Goal: Task Accomplishment & Management: Use online tool/utility

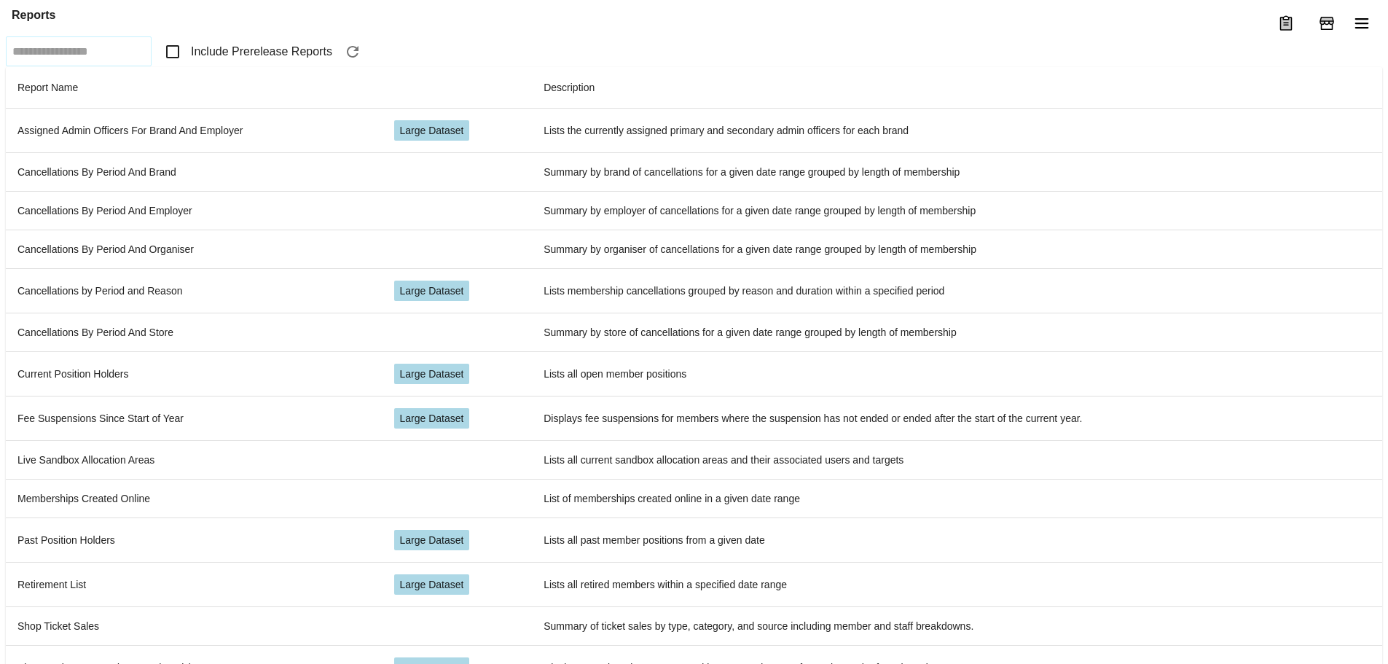
click at [243, 60] on span "Include Prerelease Reports" at bounding box center [261, 51] width 141 height 17
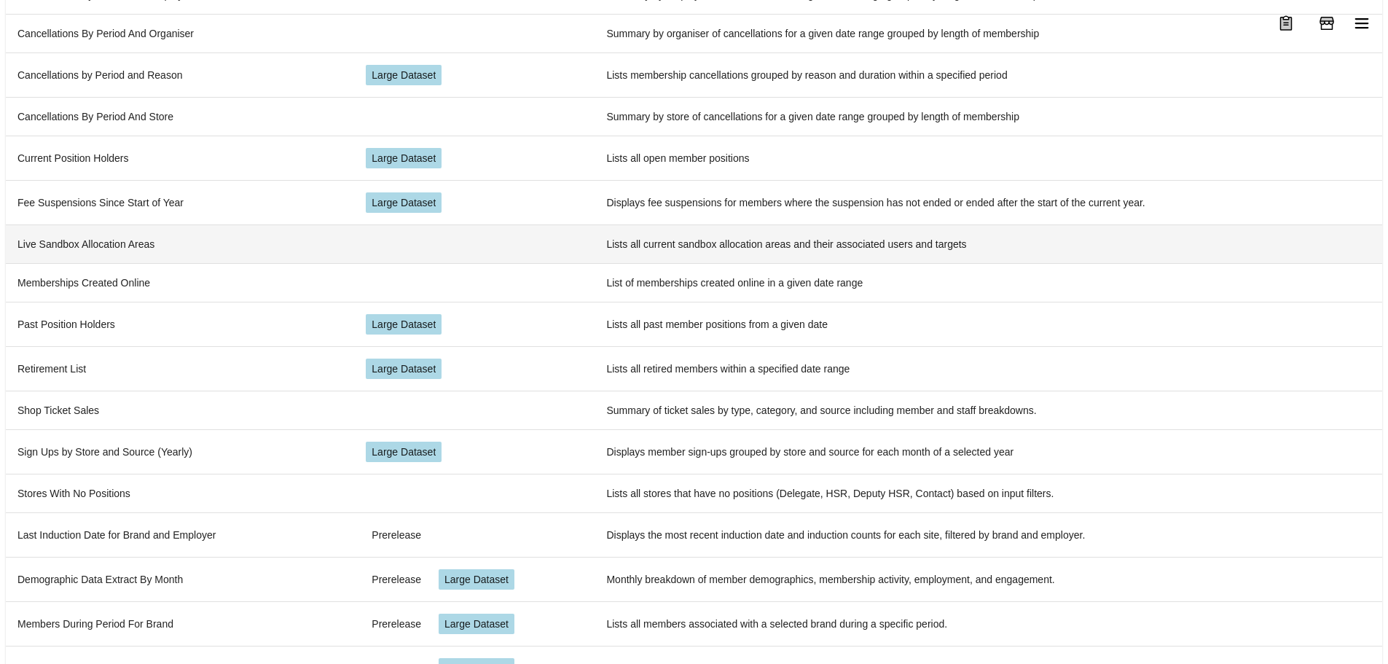
scroll to position [351, 0]
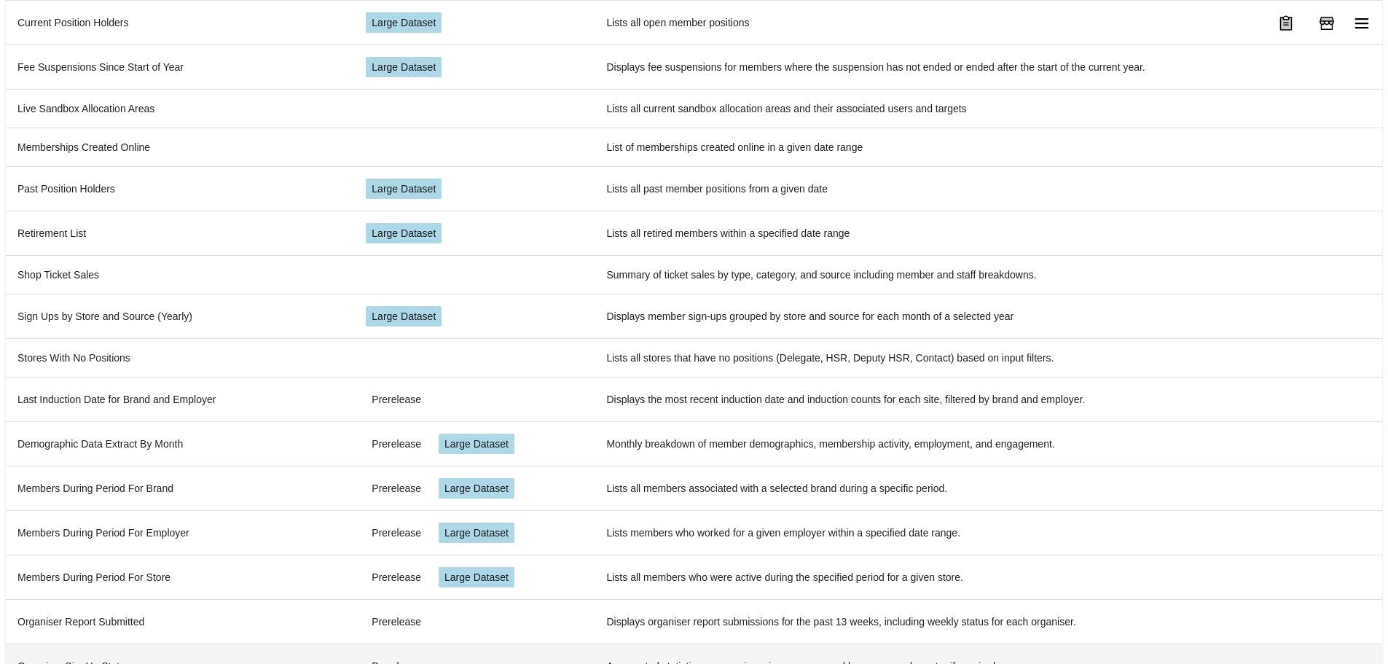
click at [154, 643] on td "Organiser SignUp Stats" at bounding box center [180, 665] width 348 height 44
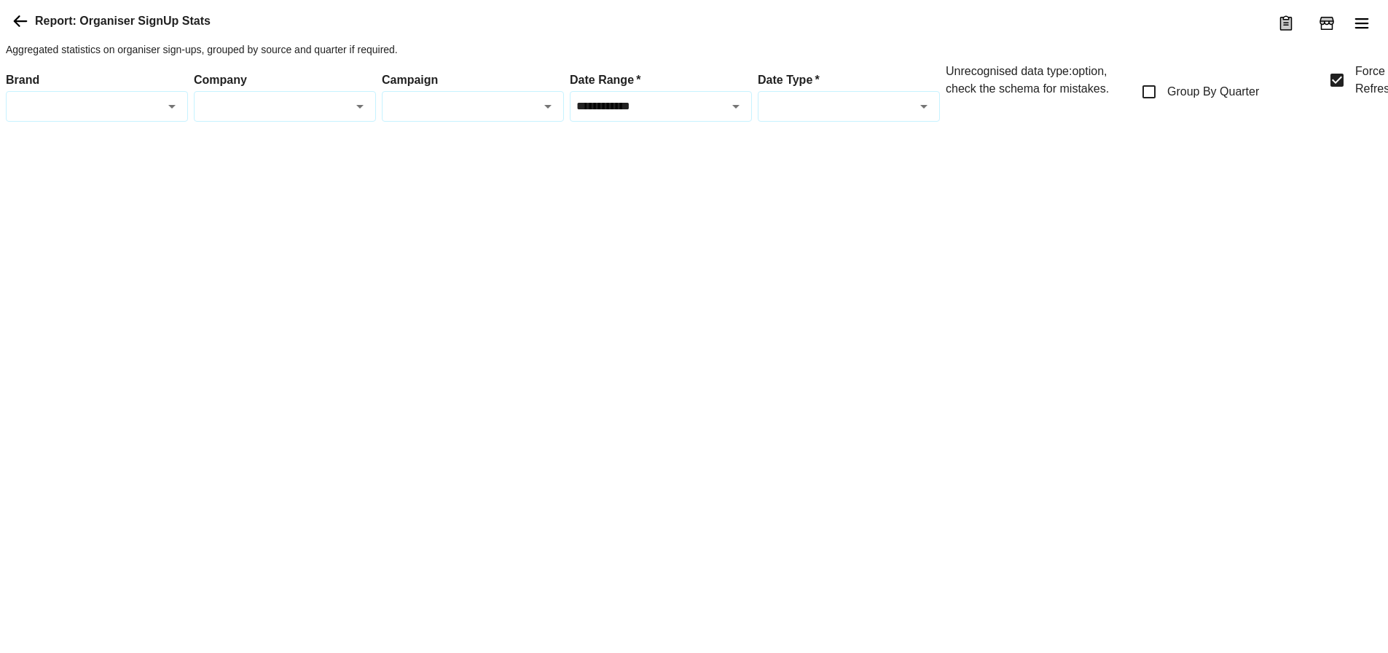
scroll to position [0, 79]
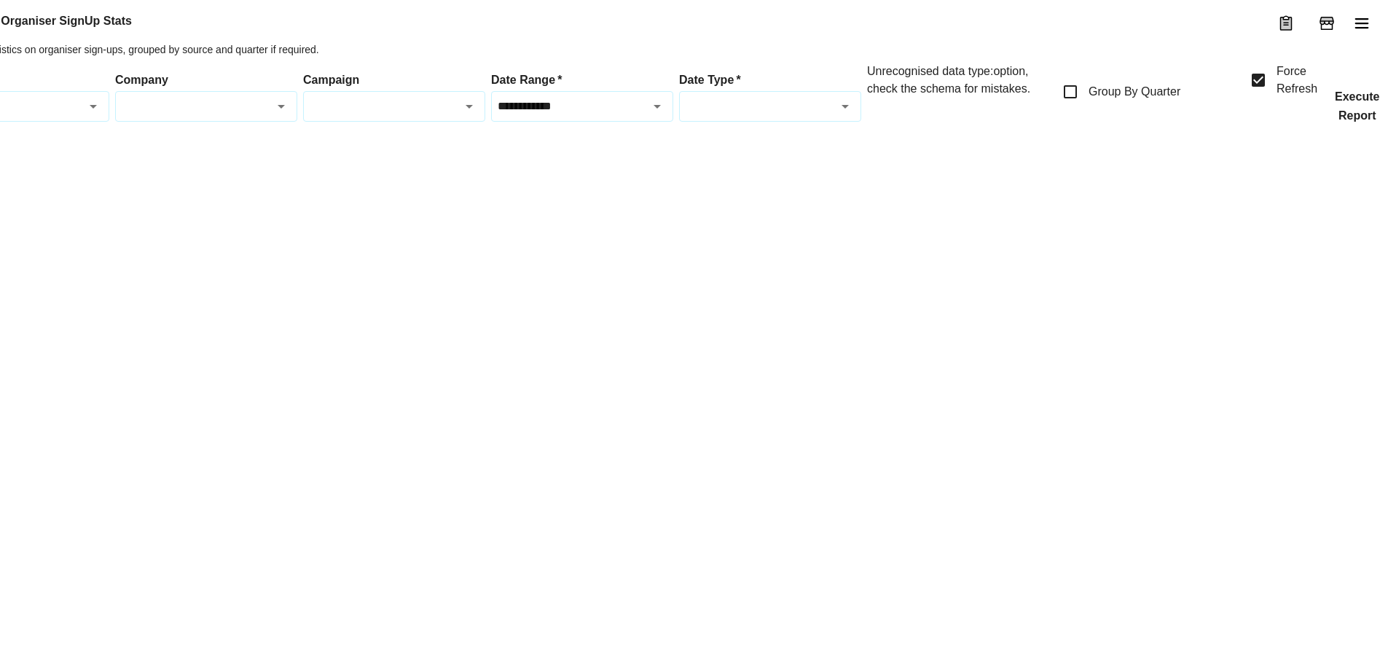
click at [1358, 122] on button "Execute Report" at bounding box center [1357, 106] width 68 height 31
click at [752, 114] on input "Date Type   *" at bounding box center [757, 106] width 149 height 17
click at [743, 114] on input "Date Type   *" at bounding box center [757, 106] width 149 height 17
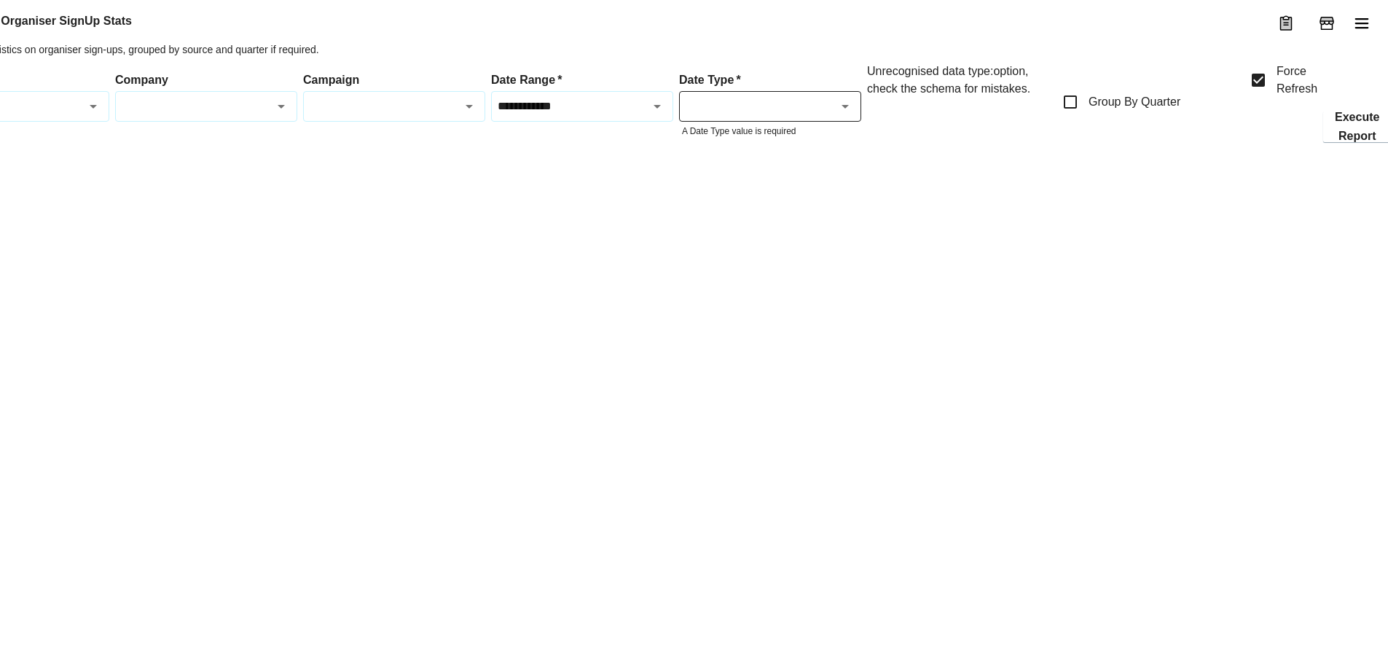
click at [986, 142] on div "Unrecognised data type: option , check the schema for mistakes." at bounding box center [958, 102] width 182 height 79
click at [973, 142] on div "Unrecognised data type: option , check the schema for mistakes." at bounding box center [958, 102] width 182 height 79
click at [882, 160] on div at bounding box center [658, 160] width 1463 height 0
click at [803, 114] on input "Date Type   *" at bounding box center [757, 106] width 149 height 17
click at [728, 193] on div "No options" at bounding box center [770, 192] width 181 height 38
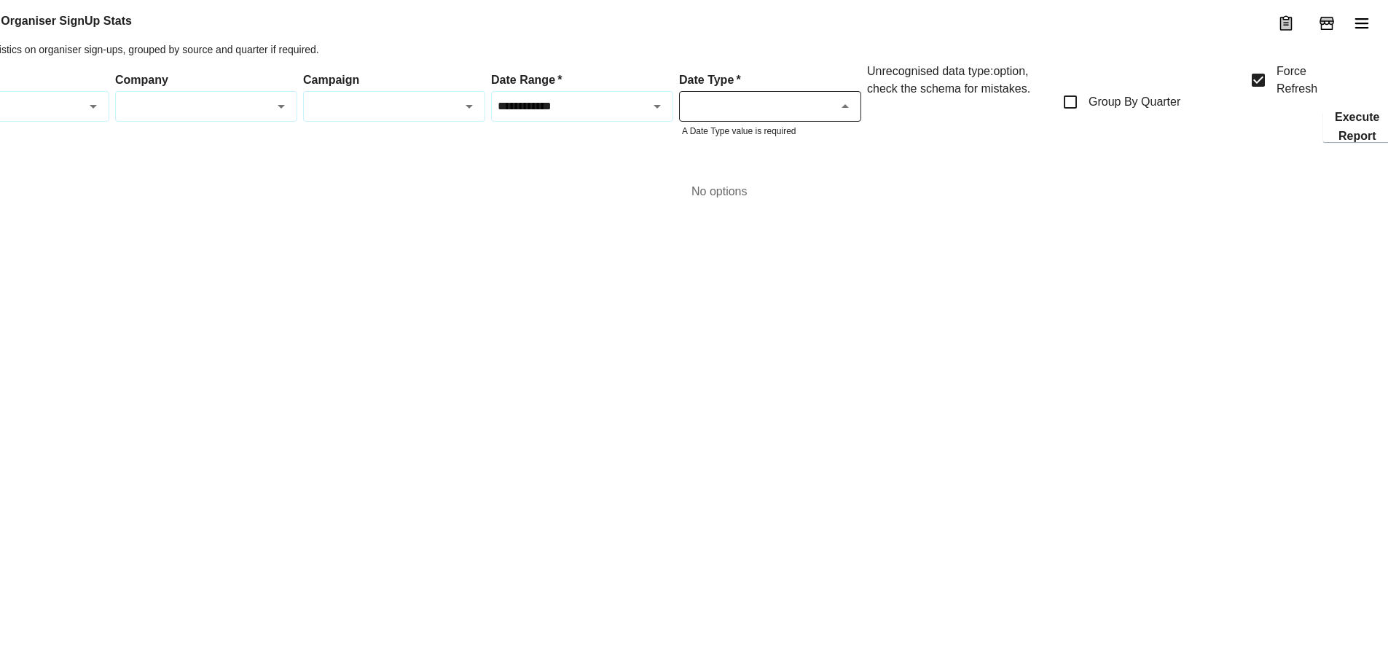
click at [728, 193] on div "No options" at bounding box center [770, 192] width 181 height 38
click at [549, 160] on div at bounding box center [658, 160] width 1463 height 0
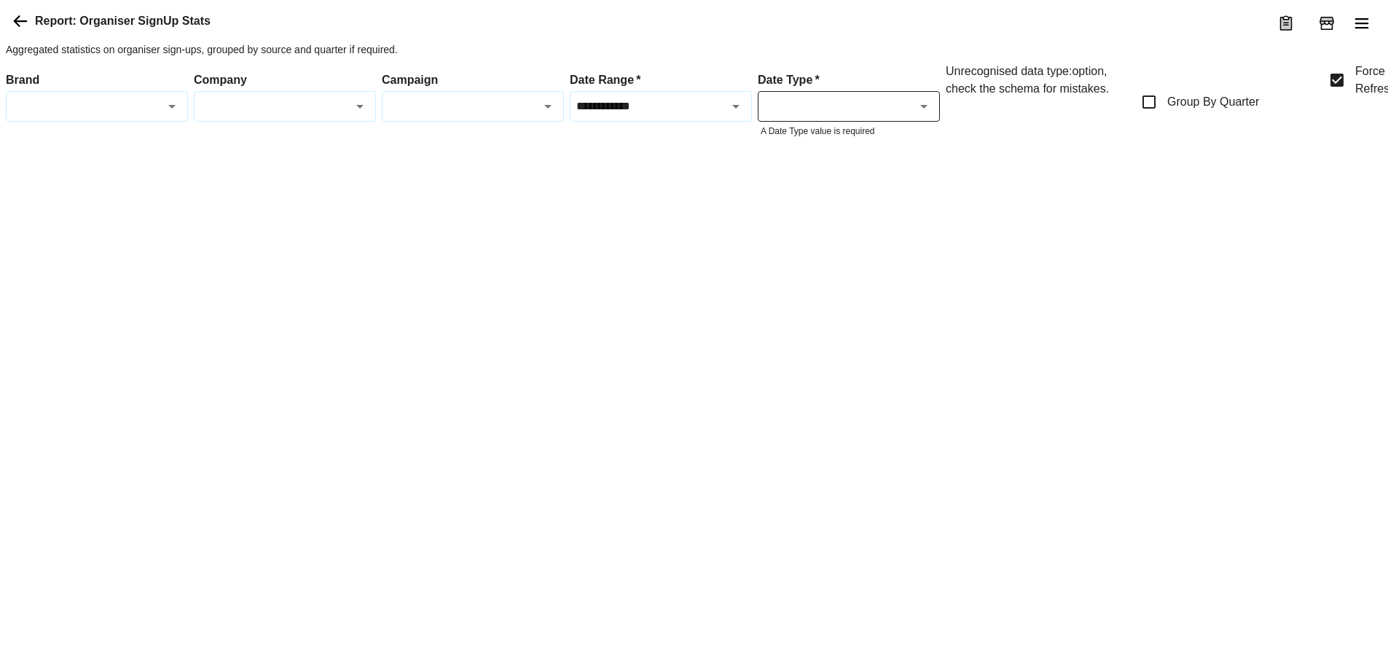
click at [1039, 120] on div "Unrecognised data type: option , check the schema for mistakes." at bounding box center [1036, 102] width 182 height 79
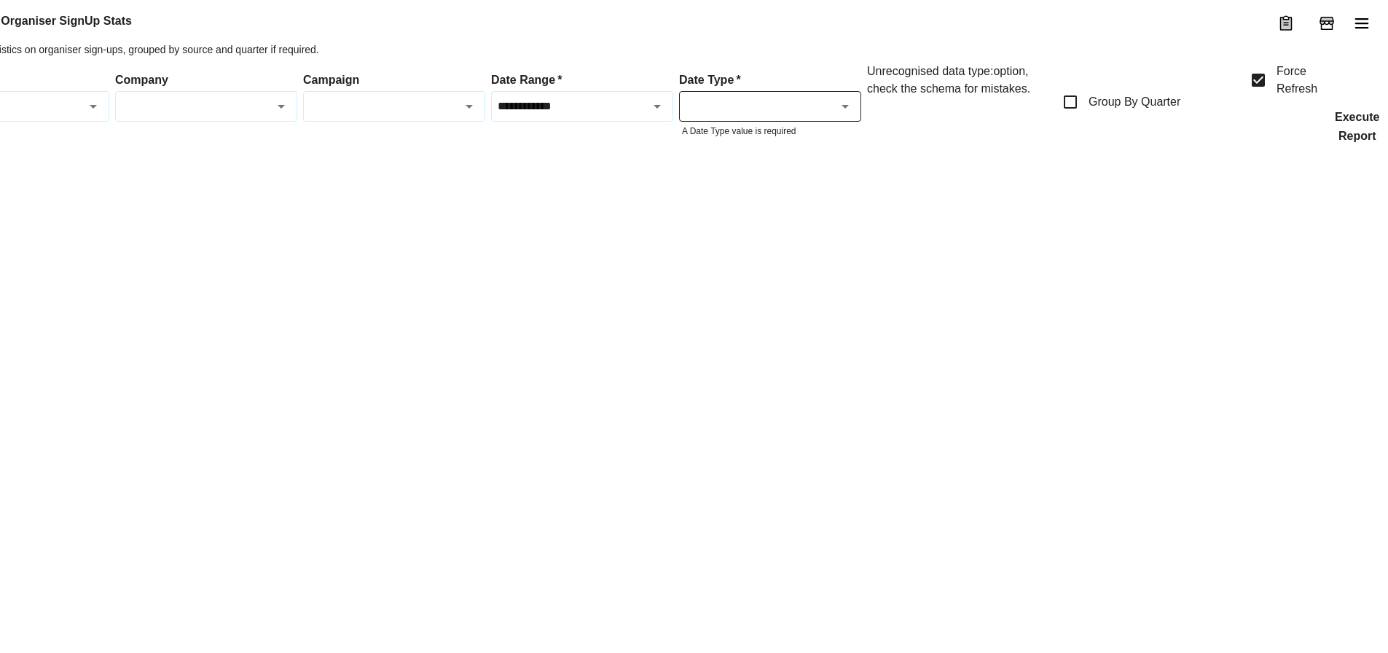
click at [1332, 142] on button "Execute Report" at bounding box center [1357, 126] width 68 height 31
click at [1345, 142] on button "Execute Report" at bounding box center [1357, 126] width 68 height 31
click at [1177, 160] on div at bounding box center [658, 160] width 1463 height 0
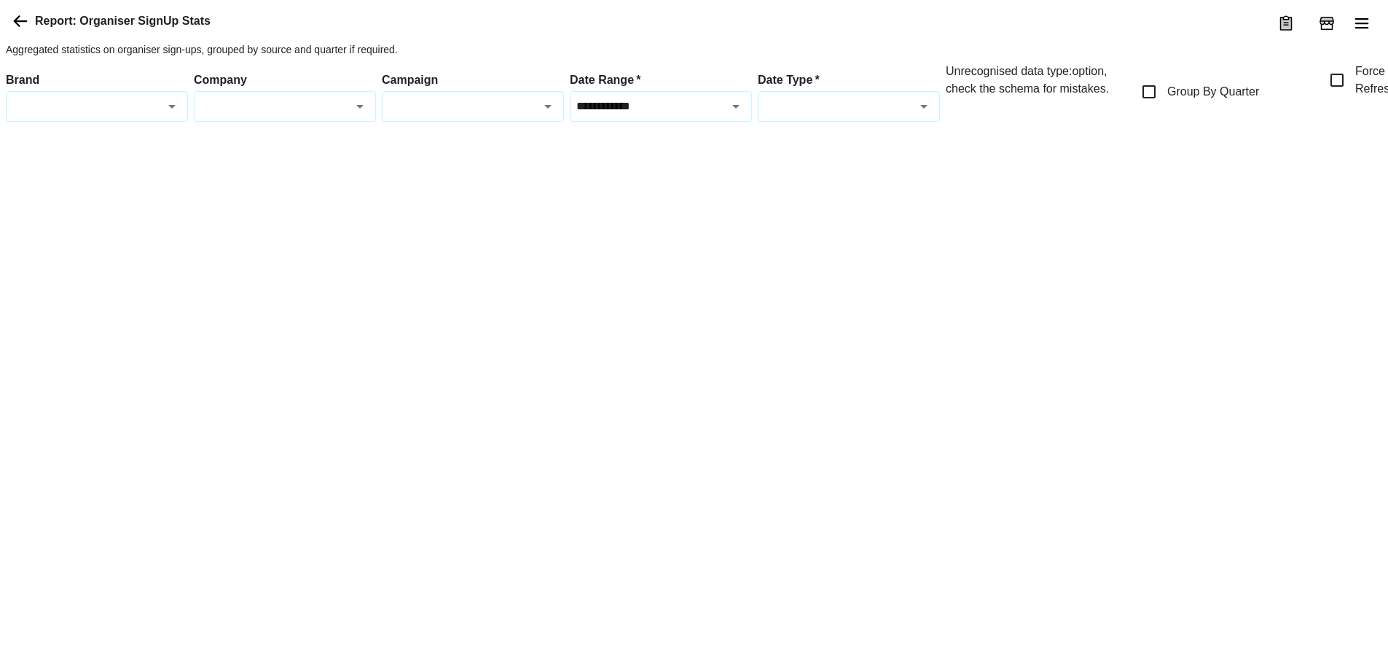
click at [1006, 122] on div "Unrecognised data type: option , check the schema for mistakes." at bounding box center [1036, 92] width 182 height 59
click at [946, 122] on div "Unrecognised data type: option , check the schema for mistakes." at bounding box center [1036, 92] width 182 height 59
click at [931, 115] on icon "Open" at bounding box center [923, 106] width 17 height 17
click at [931, 115] on icon "Close" at bounding box center [923, 106] width 17 height 17
drag, startPoint x: 1318, startPoint y: 136, endPoint x: 1357, endPoint y: 128, distance: 39.4
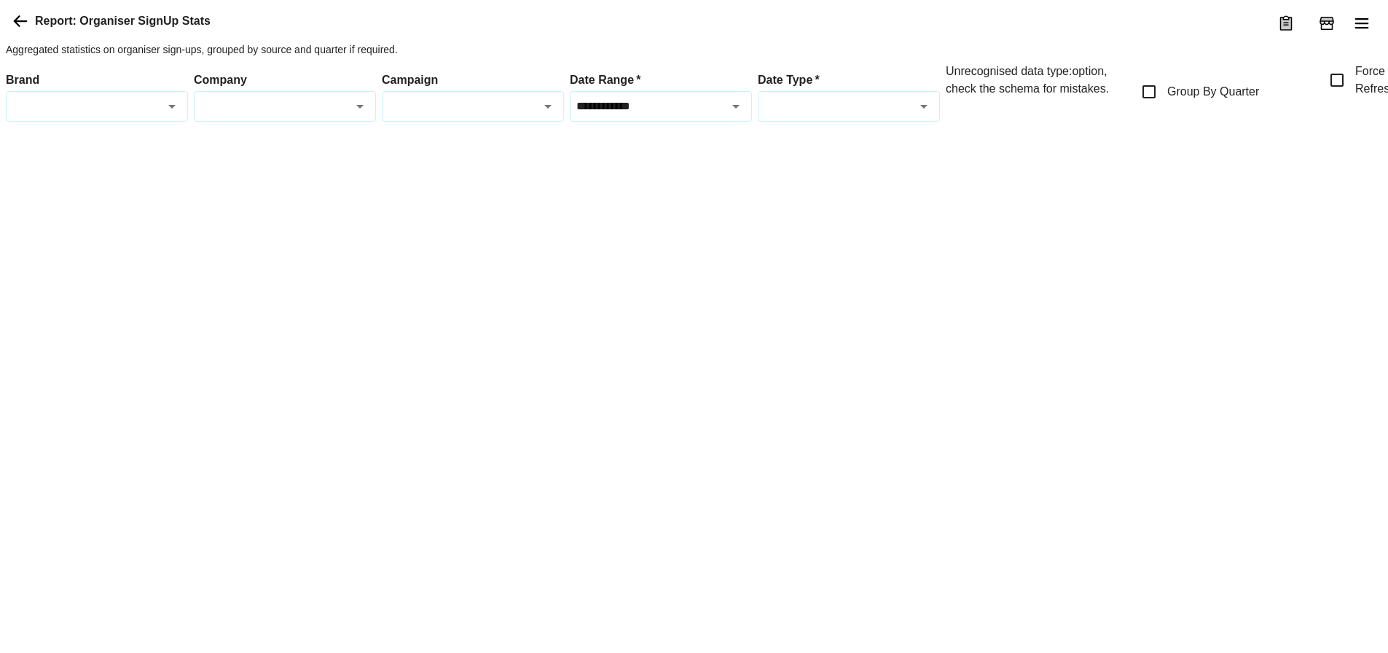
click at [1357, 98] on span "Force Refresh" at bounding box center [1375, 80] width 41 height 35
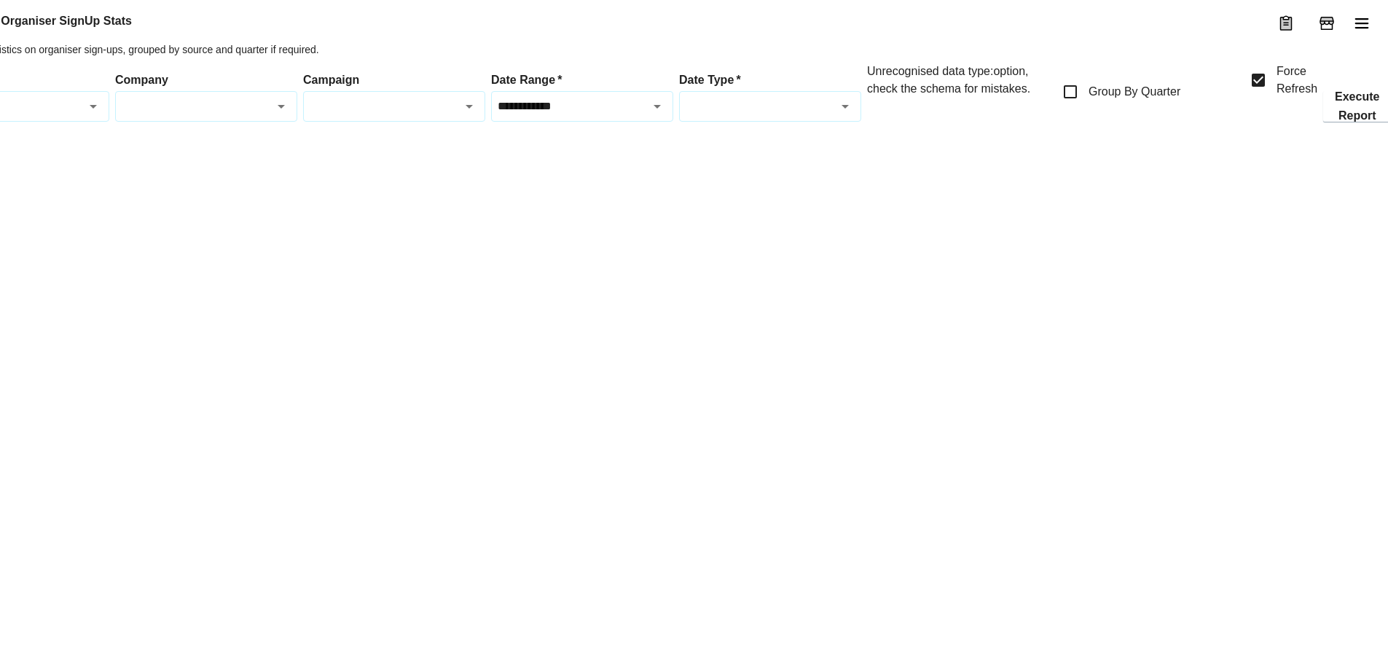
click at [748, 114] on input "Date Type   *" at bounding box center [757, 106] width 149 height 17
click at [592, 114] on input "**********" at bounding box center [560, 106] width 130 height 17
click at [543, 232] on li "This Month" at bounding box center [582, 241] width 181 height 28
type input "**********"
click at [1369, 142] on button "Execute Report" at bounding box center [1357, 126] width 68 height 31
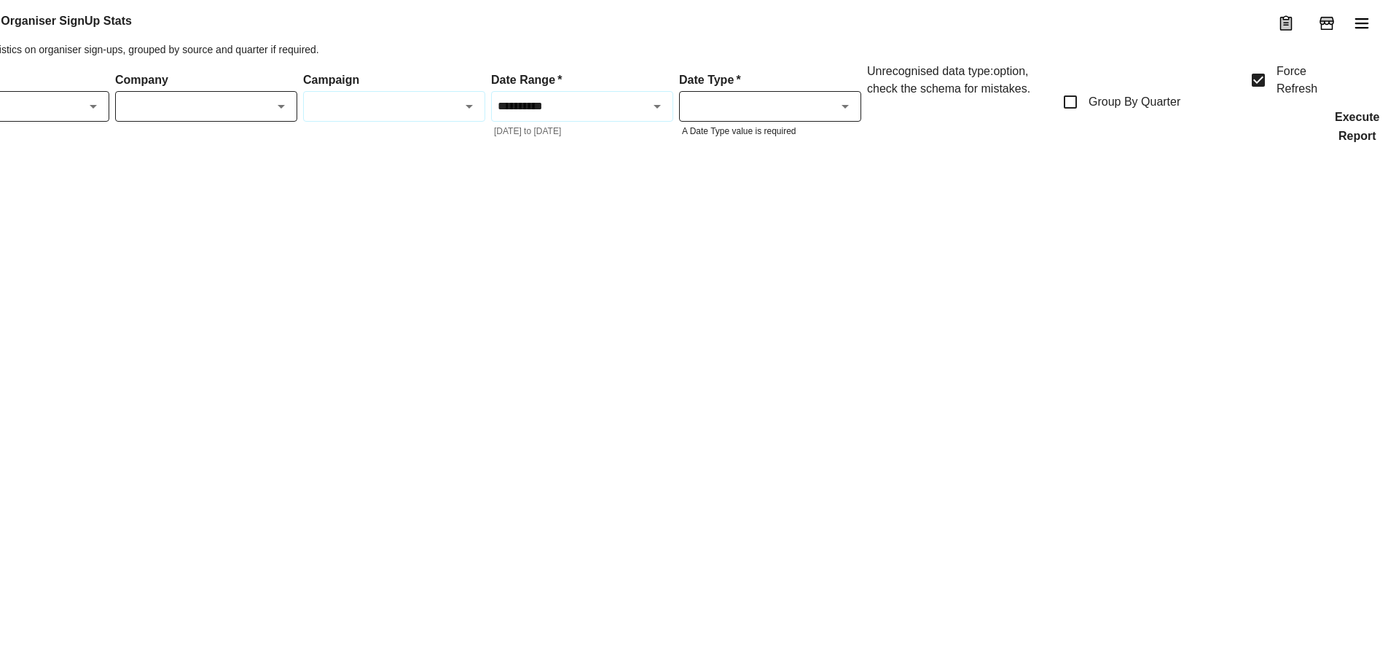
click at [1369, 142] on button "Execute Report" at bounding box center [1357, 126] width 68 height 31
click at [798, 114] on input "Date Type   *" at bounding box center [757, 106] width 149 height 17
click at [726, 194] on div "No options" at bounding box center [770, 192] width 181 height 38
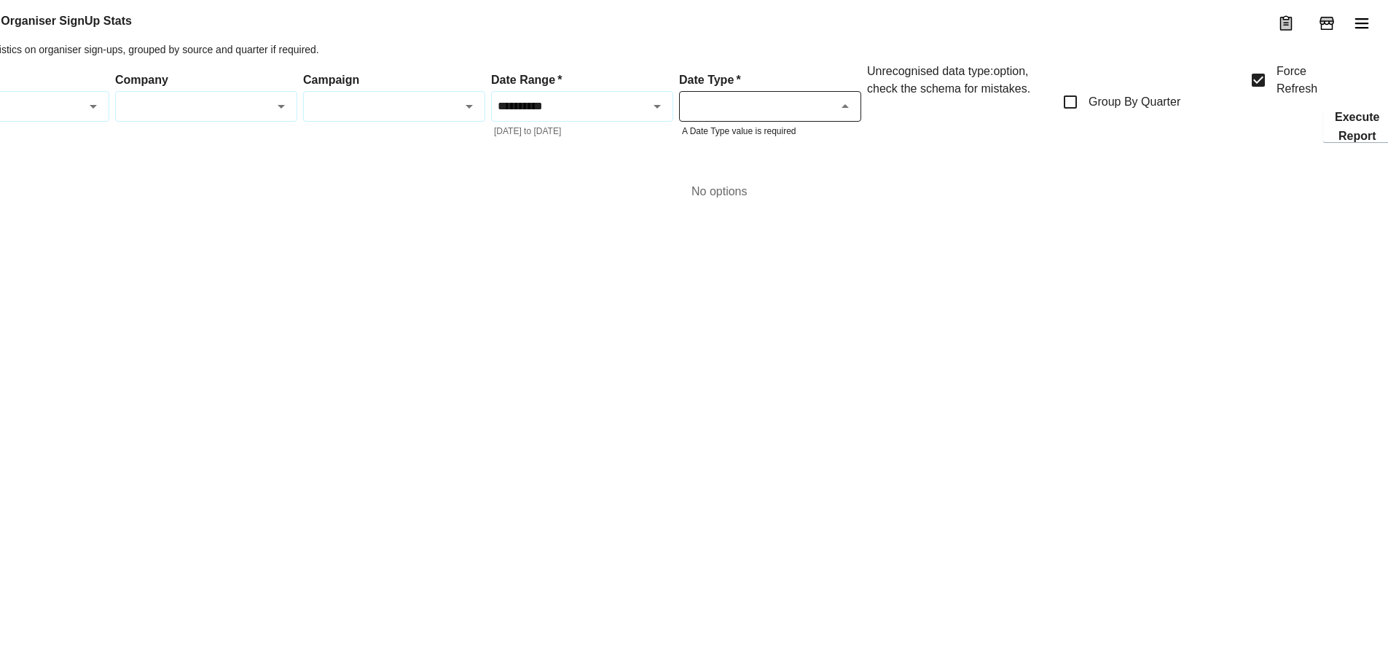
click at [402, 114] on input "Campaign" at bounding box center [381, 106] width 149 height 17
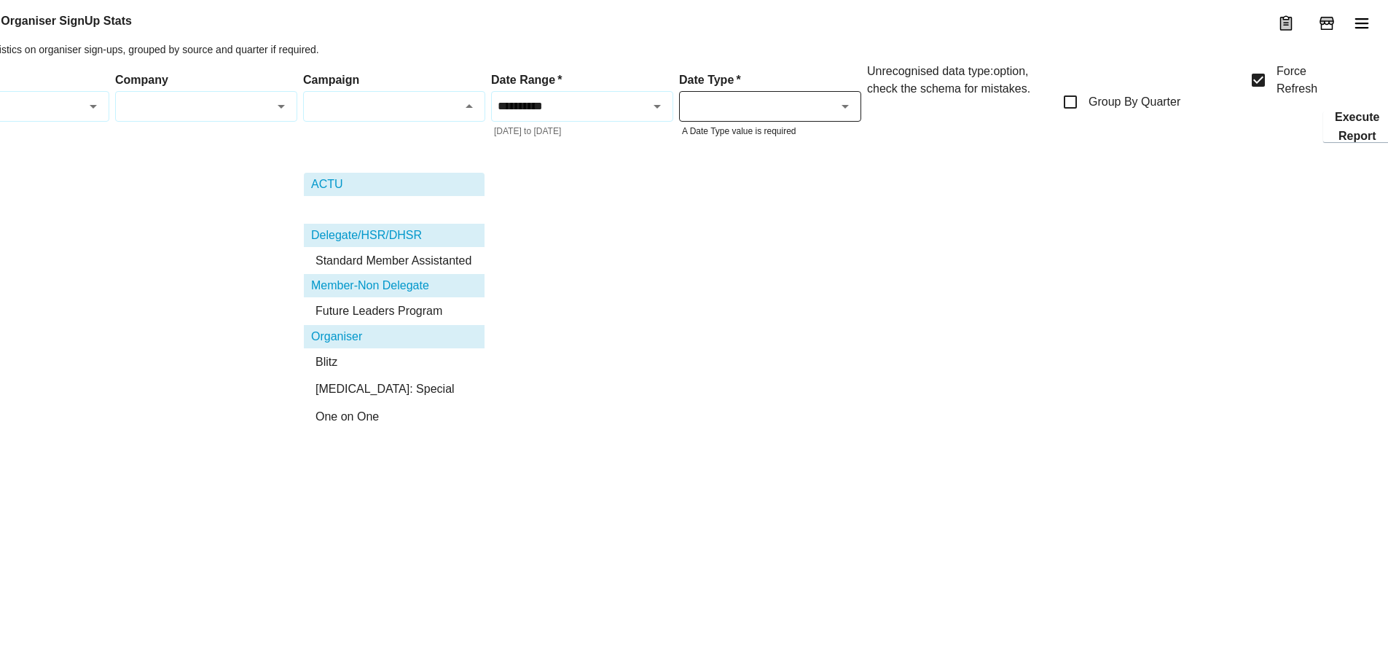
click at [377, 216] on li "ACTU recruitment" at bounding box center [394, 210] width 181 height 28
type input "**********"
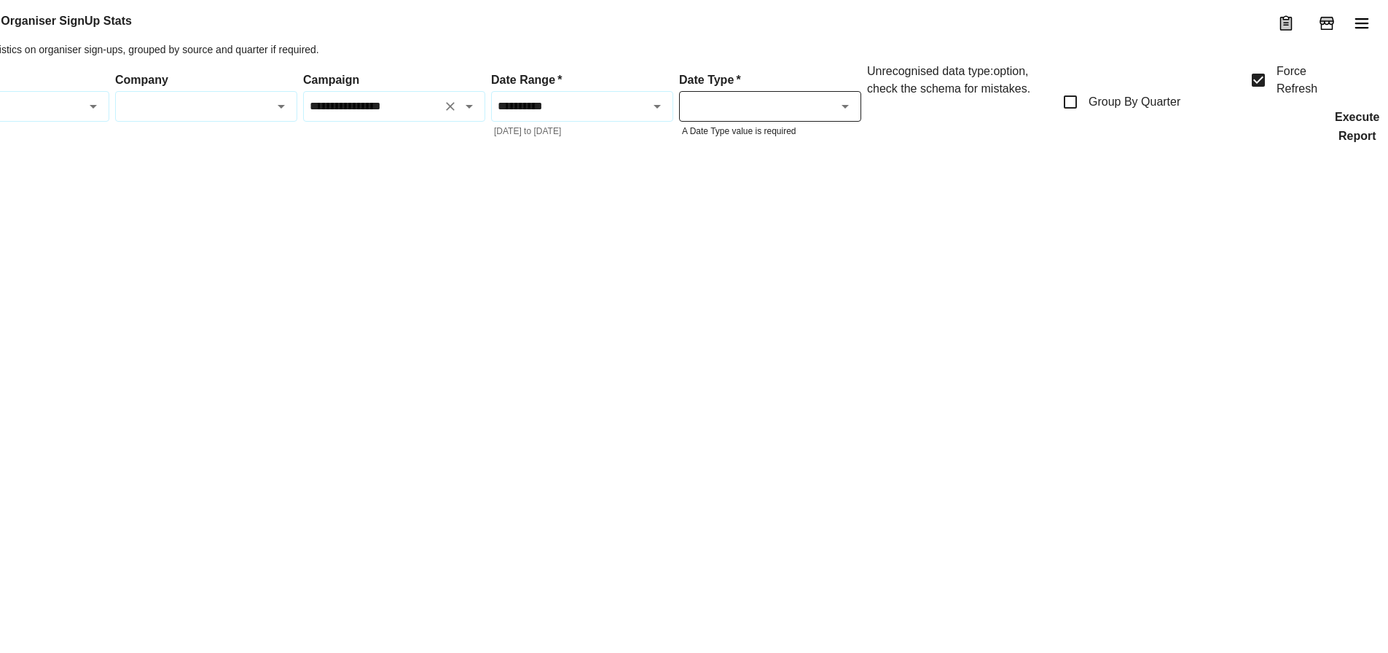
click at [1361, 142] on button "Execute Report" at bounding box center [1357, 126] width 68 height 31
click at [812, 114] on input "Date Type   *" at bounding box center [757, 106] width 149 height 17
click at [815, 114] on input "Date Type   *" at bounding box center [757, 106] width 149 height 17
click at [901, 142] on div "Unrecognised data type: option , check the schema for mistakes." at bounding box center [958, 102] width 182 height 79
click at [929, 130] on div "Unrecognised data type: option , check the schema for mistakes." at bounding box center [958, 102] width 182 height 79
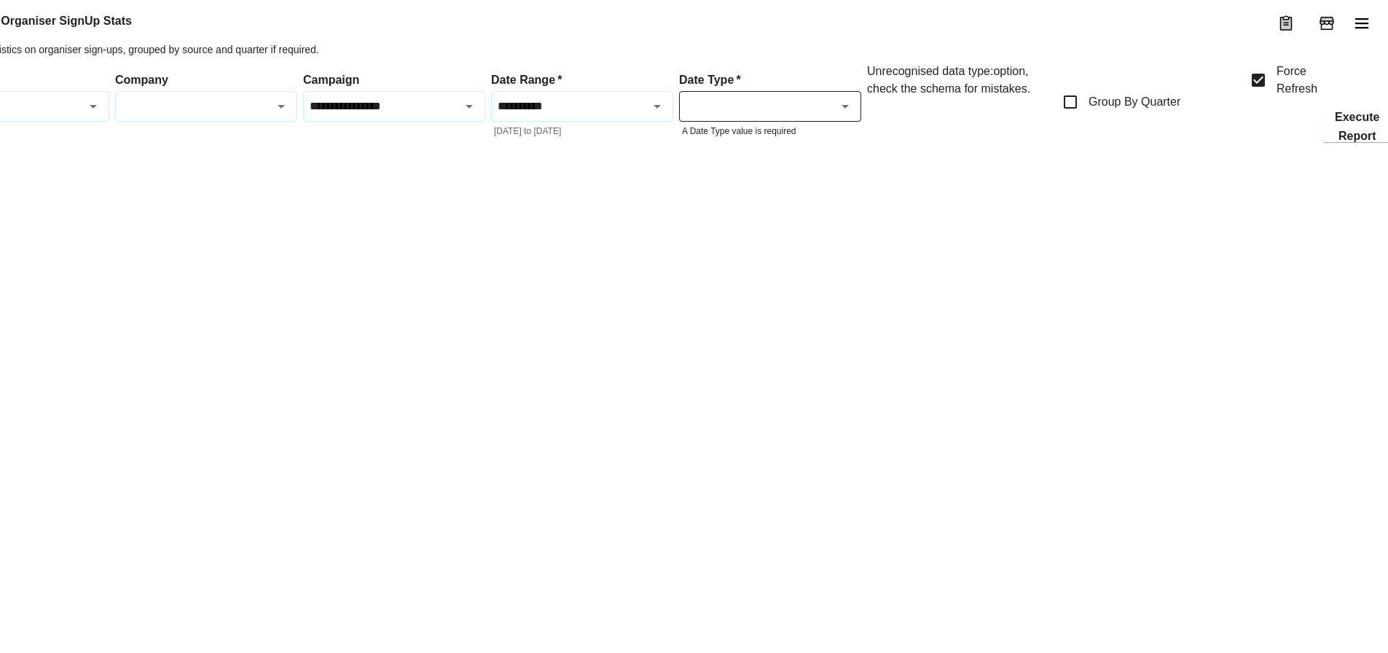
click at [929, 130] on div "Unrecognised data type: option , check the schema for mistakes." at bounding box center [958, 102] width 182 height 79
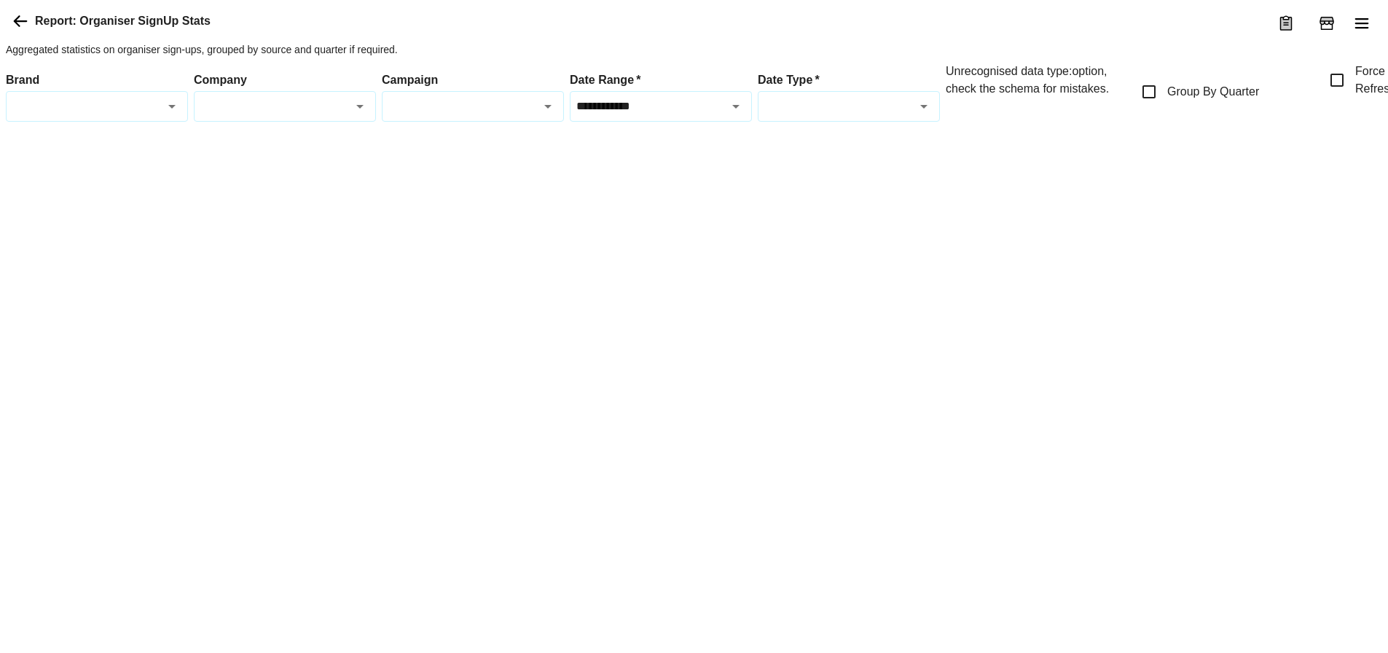
click at [28, 30] on icon at bounding box center [20, 20] width 17 height 17
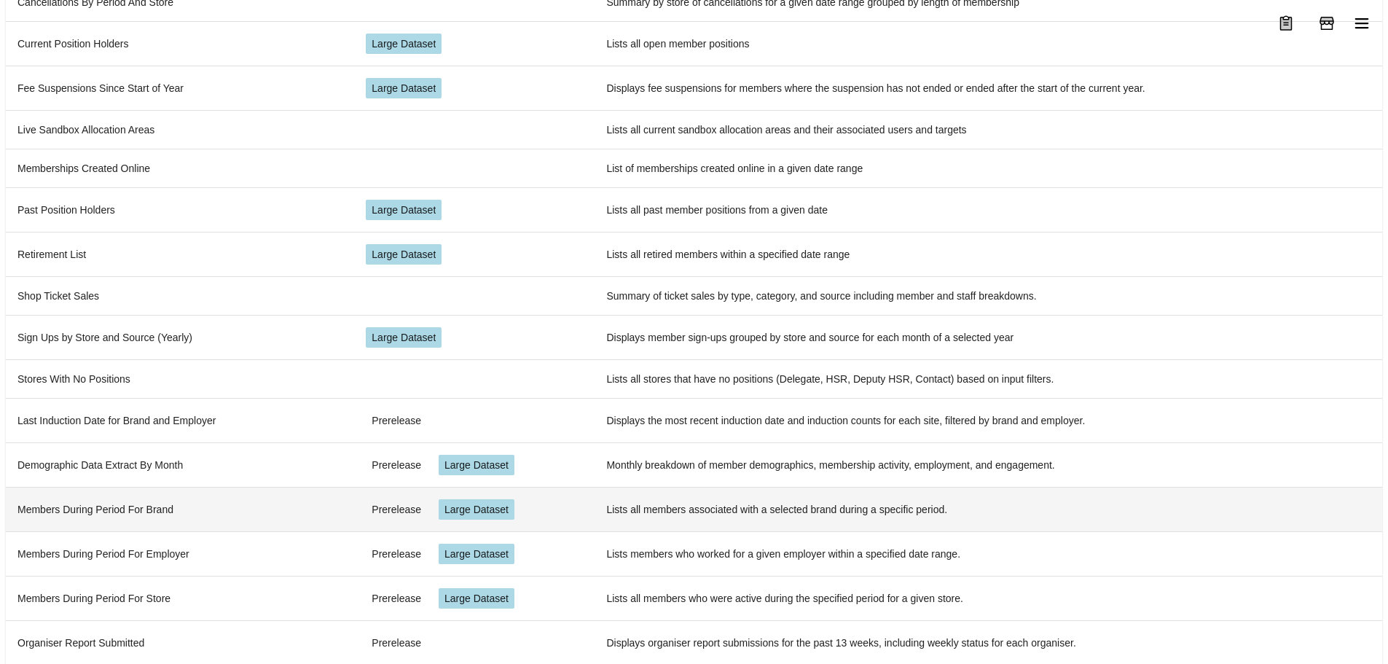
scroll to position [351, 0]
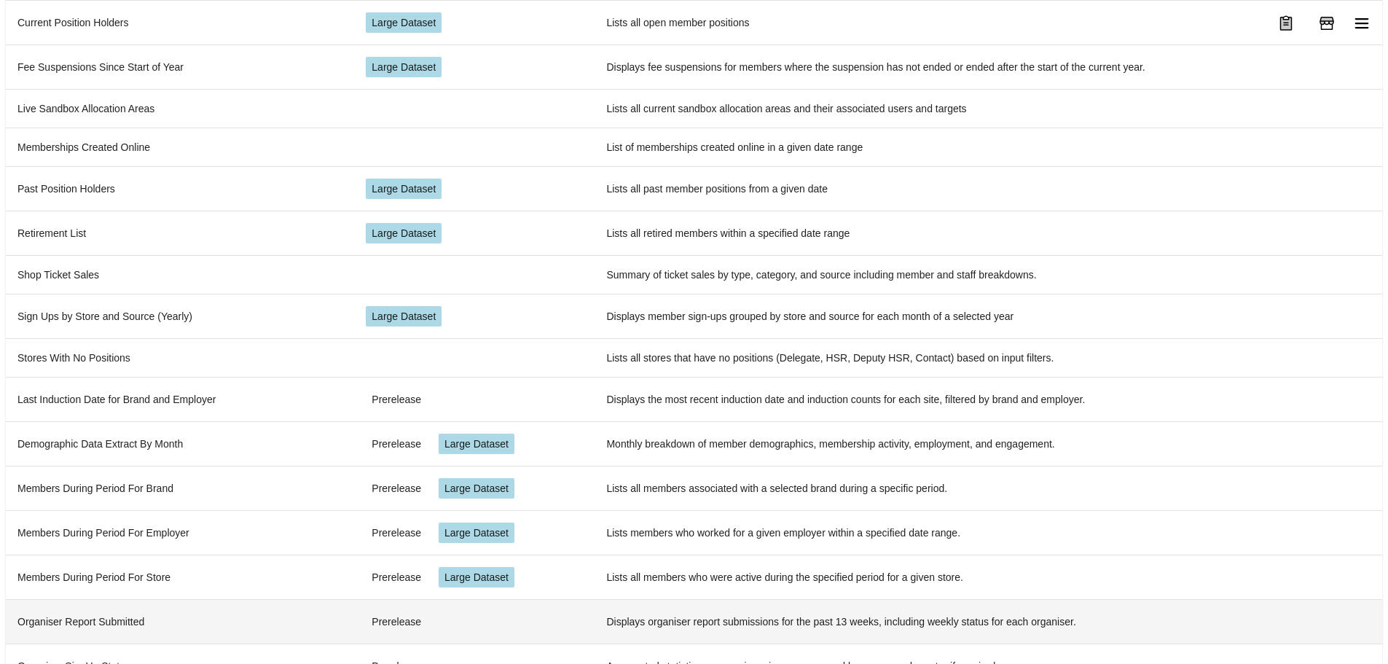
click at [243, 599] on td "Organiser Report Submitted" at bounding box center [180, 621] width 348 height 44
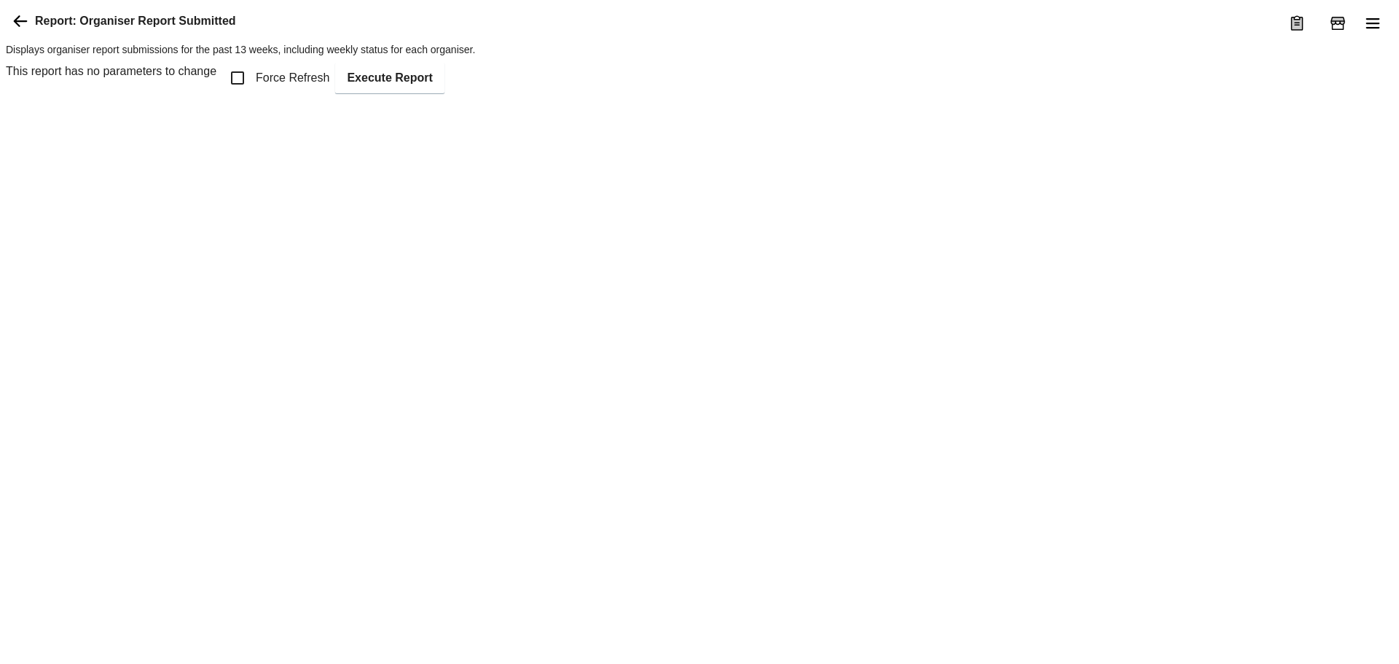
click at [282, 87] on span "Force Refresh" at bounding box center [293, 77] width 74 height 17
click at [420, 93] on button "Execute Report" at bounding box center [389, 78] width 109 height 31
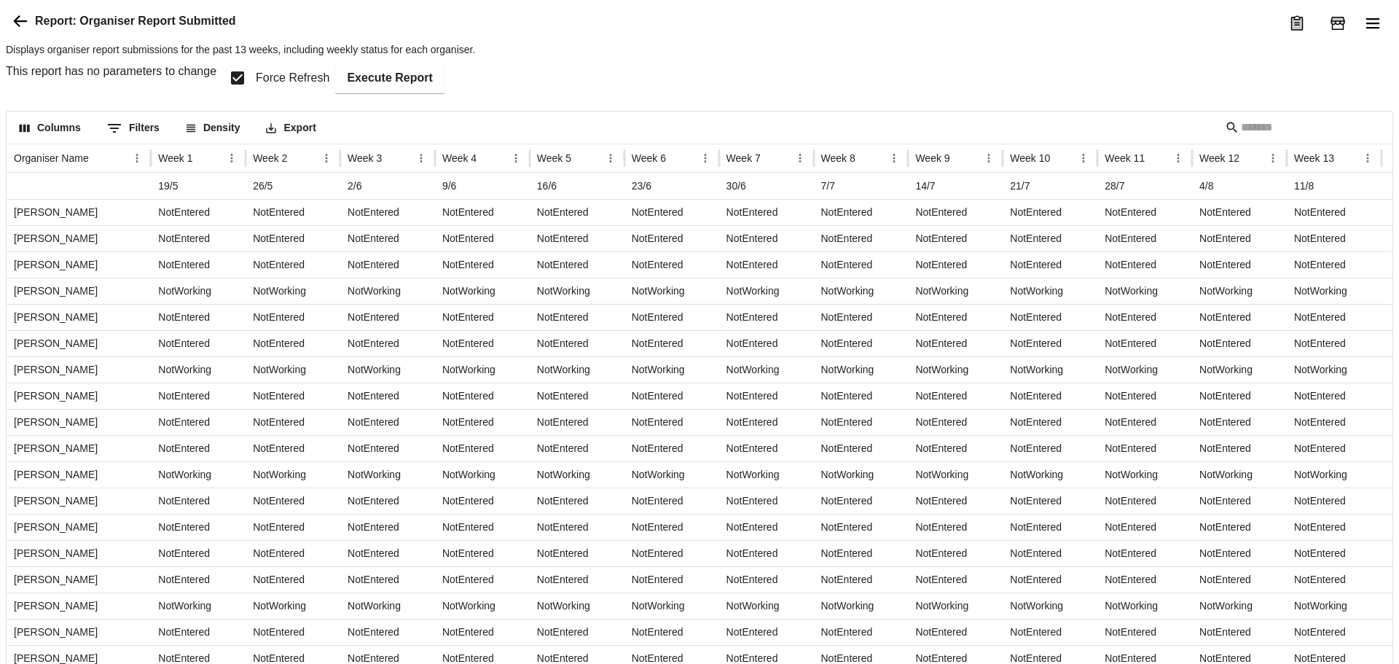
click at [25, 30] on icon at bounding box center [20, 20] width 17 height 17
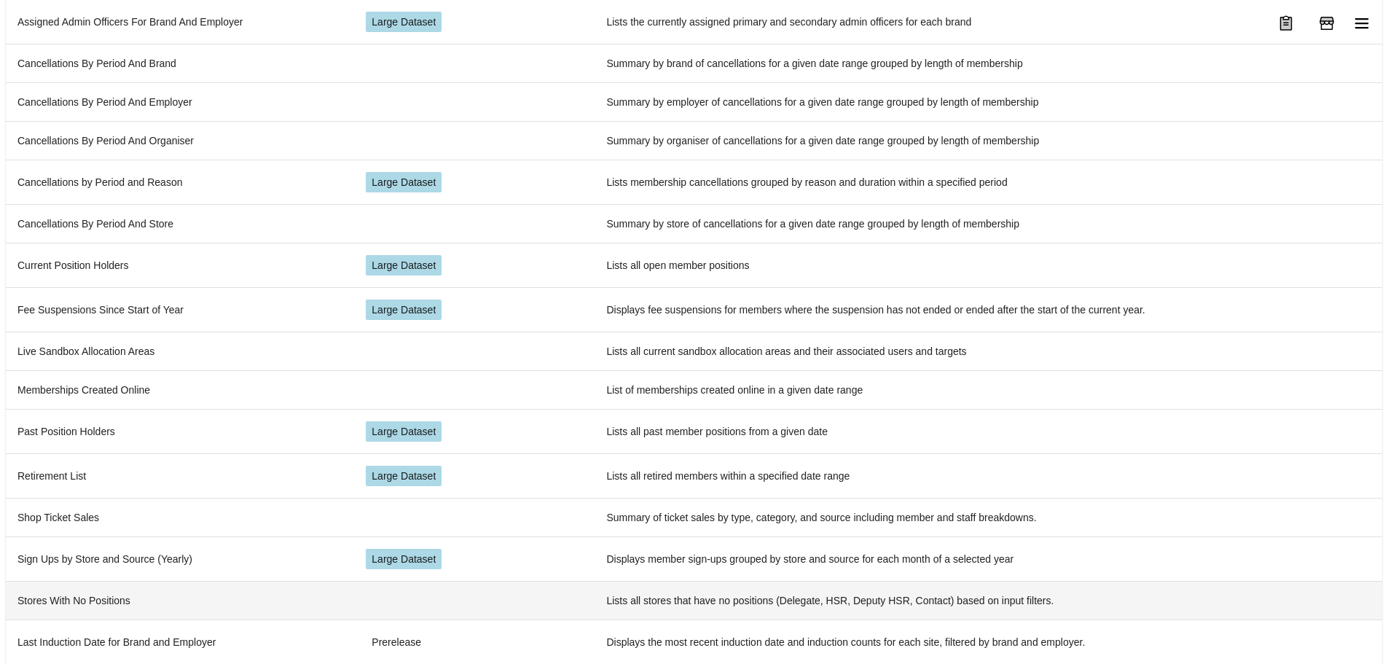
scroll to position [351, 0]
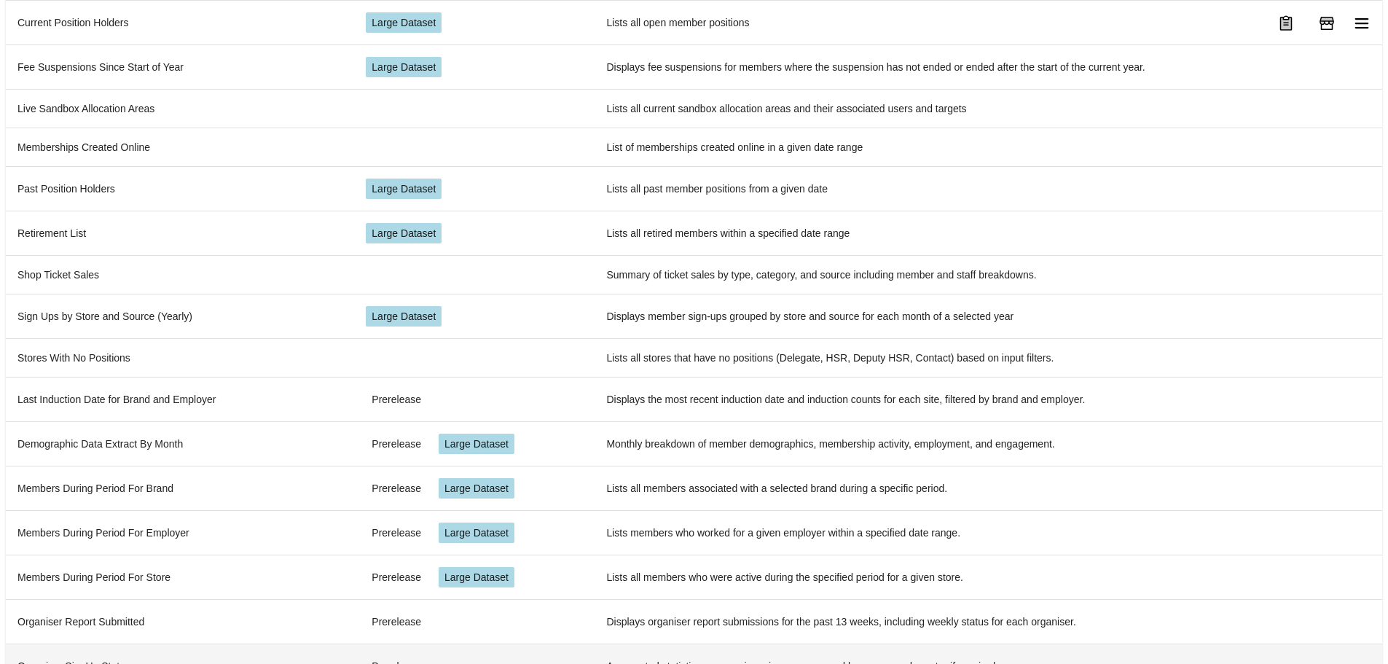
click at [131, 643] on td "Organiser SignUp Stats" at bounding box center [180, 665] width 348 height 44
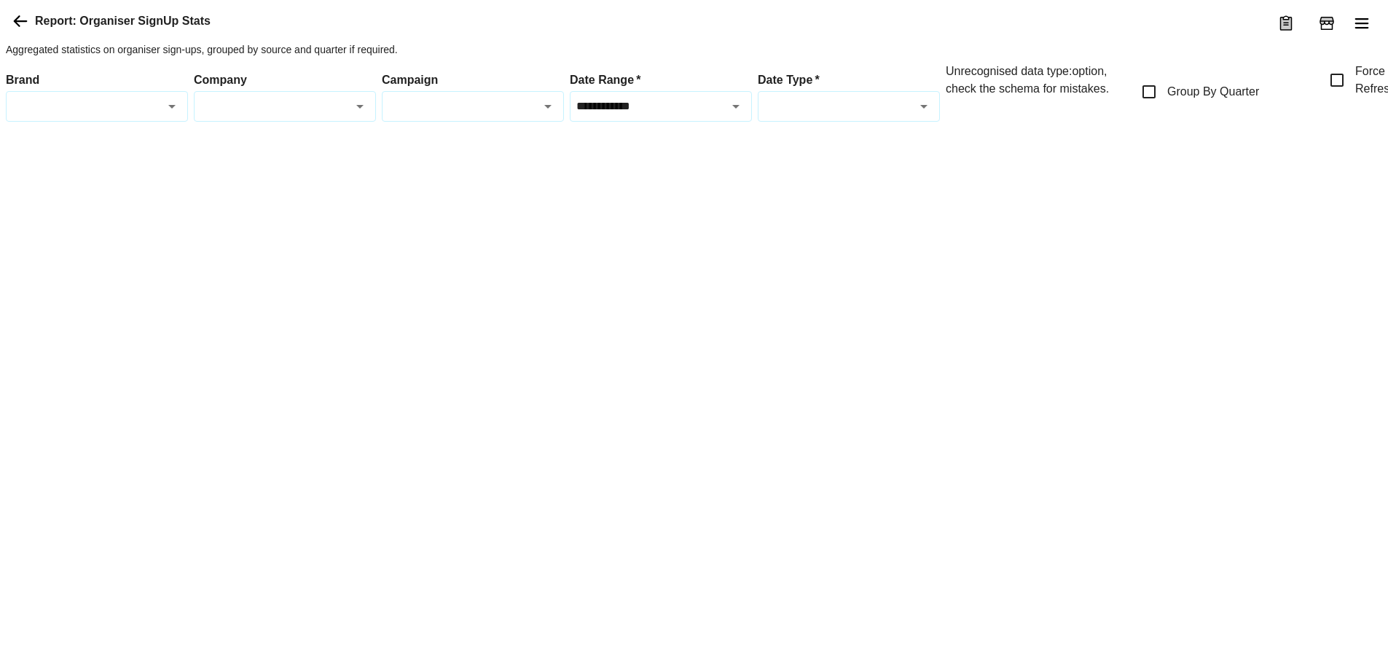
click at [924, 109] on icon "Open" at bounding box center [923, 107] width 7 height 4
click at [924, 108] on icon "Close" at bounding box center [923, 106] width 7 height 4
click at [1377, 122] on div "**********" at bounding box center [737, 92] width 1463 height 59
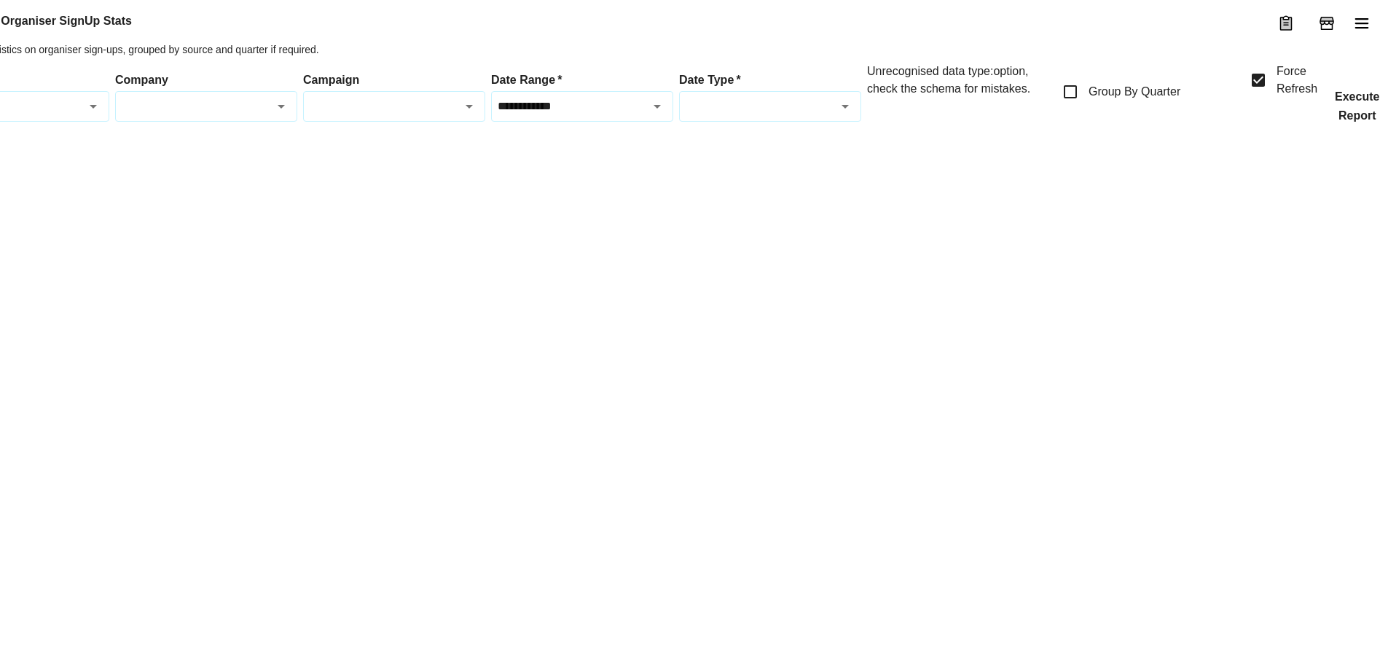
click at [1338, 122] on button "Execute Report" at bounding box center [1357, 106] width 68 height 31
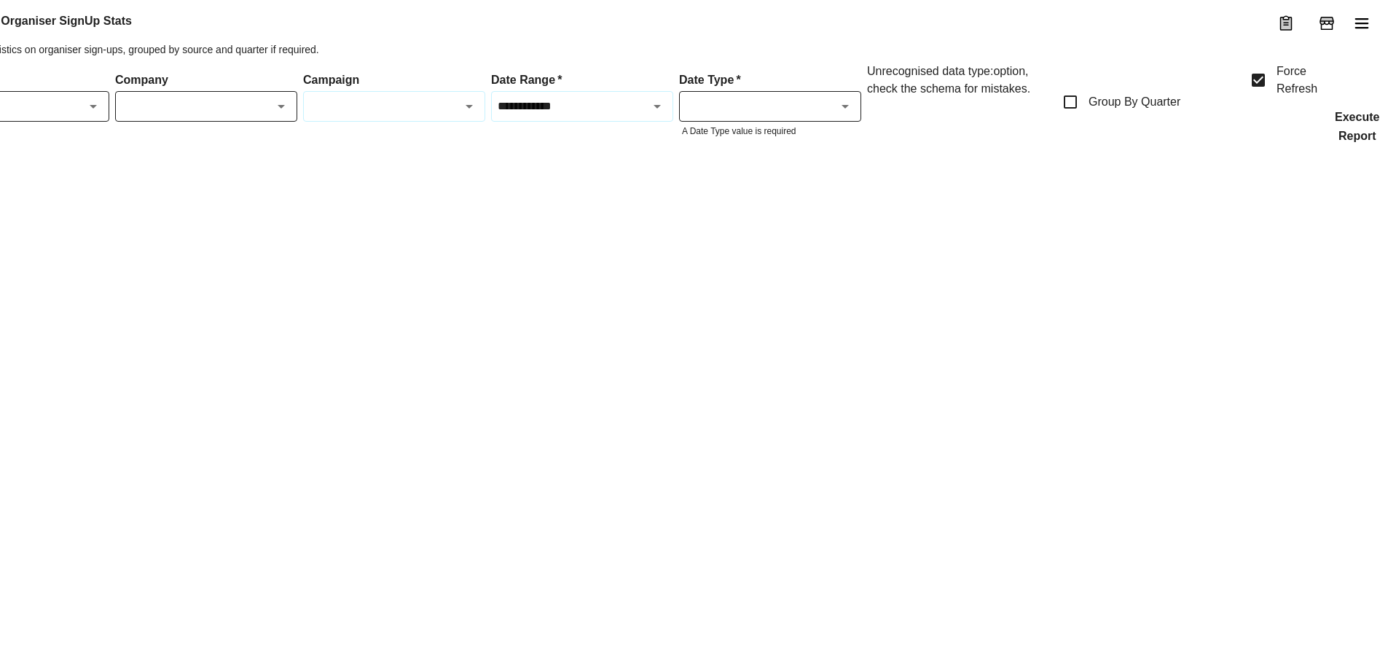
click at [1341, 142] on button "Execute Report" at bounding box center [1357, 126] width 68 height 31
click at [872, 142] on div "Unrecognised data type: option , check the schema for mistakes." at bounding box center [958, 102] width 182 height 79
click at [813, 114] on input "Date Type   *" at bounding box center [757, 106] width 149 height 17
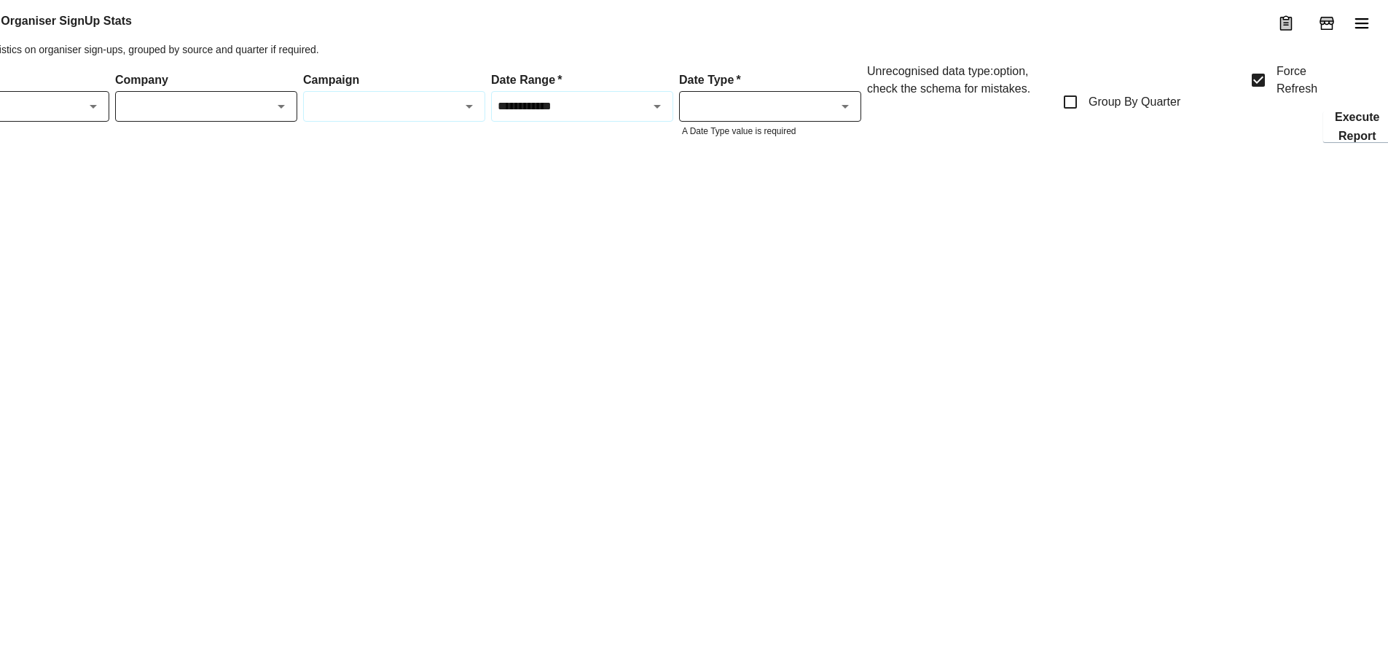
click at [813, 114] on input "Date Type   *" at bounding box center [757, 106] width 149 height 17
click at [438, 160] on div at bounding box center [658, 160] width 1463 height 0
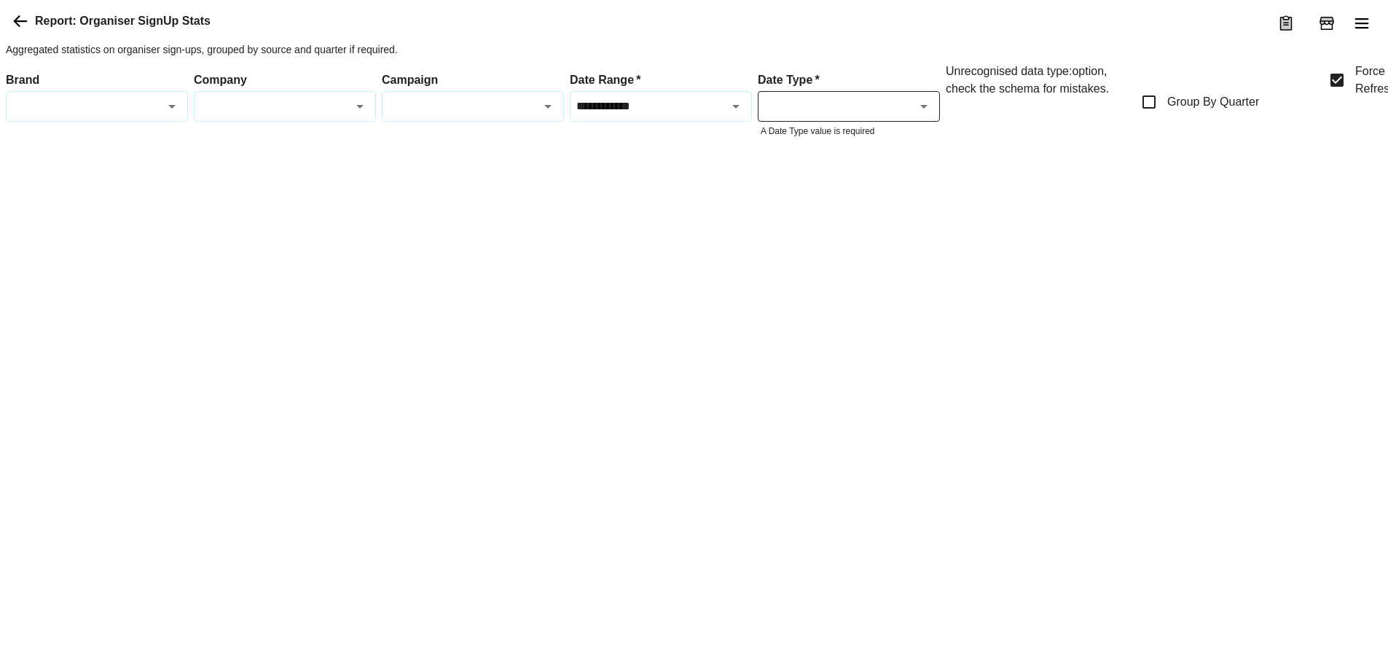
click at [165, 142] on div "Brand Brand" at bounding box center [97, 102] width 182 height 79
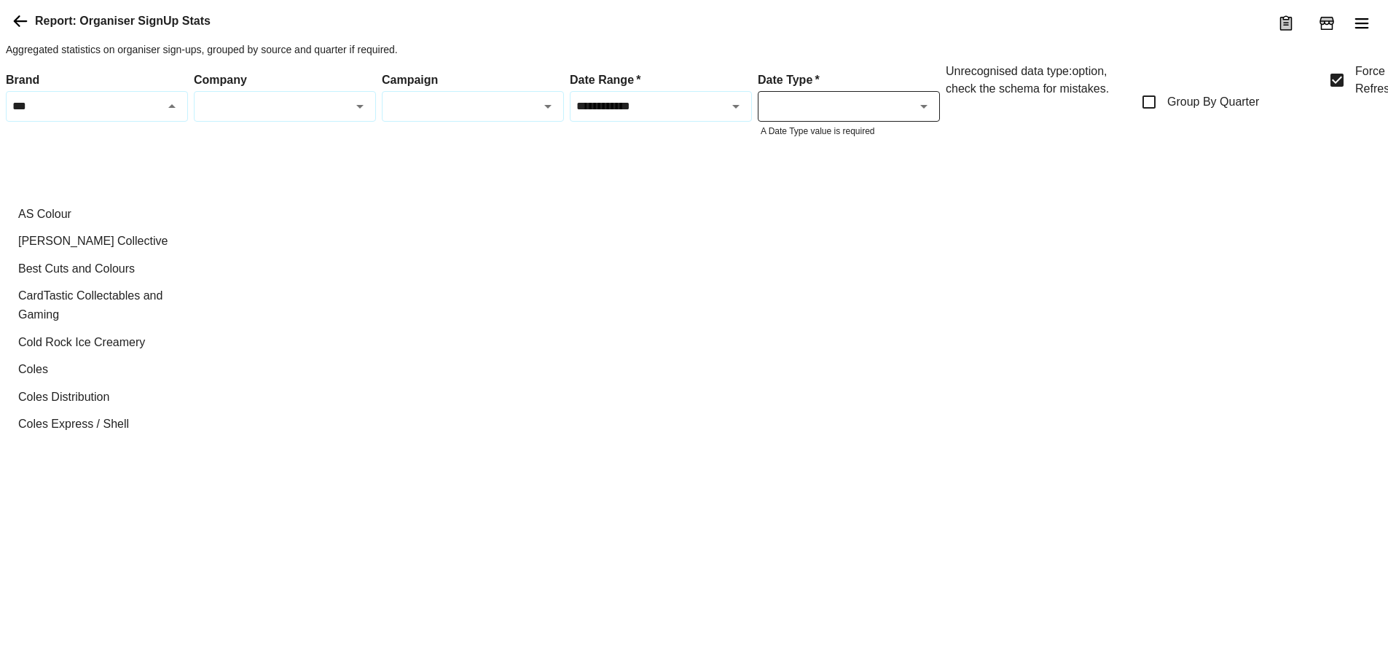
click at [101, 195] on li "3d Paint & Colour" at bounding box center [97, 187] width 181 height 28
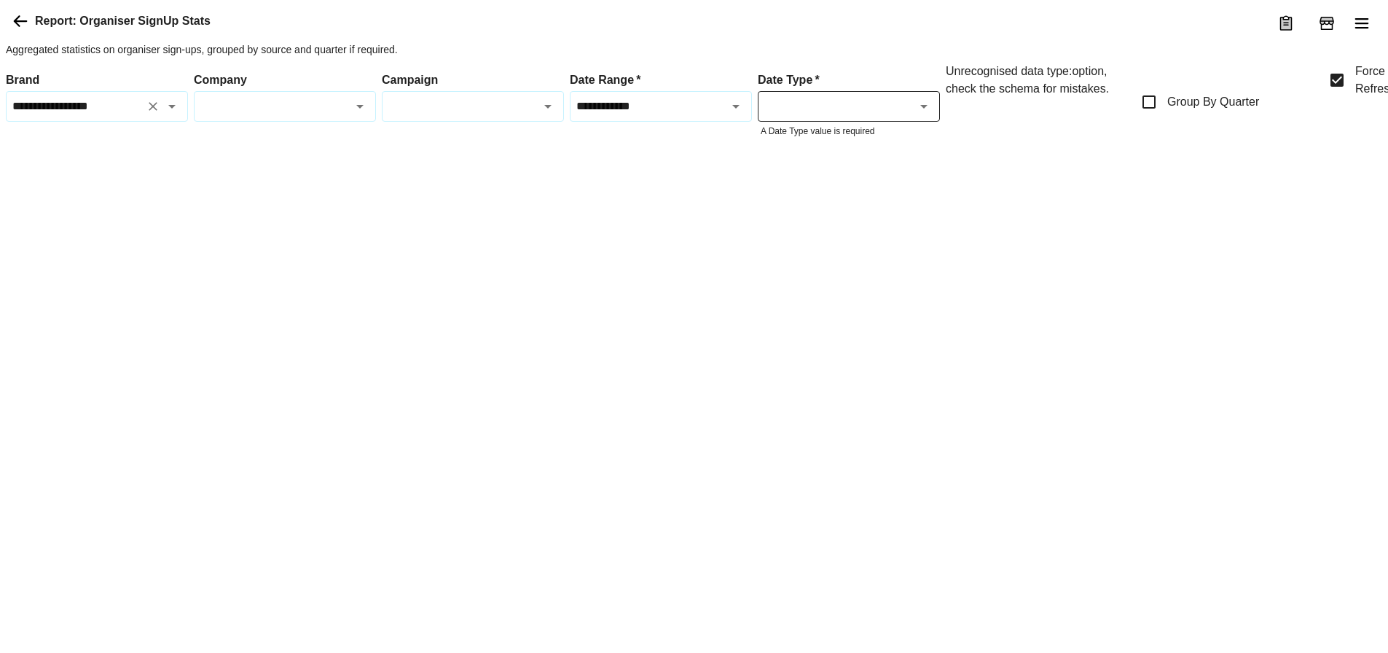
scroll to position [0, 79]
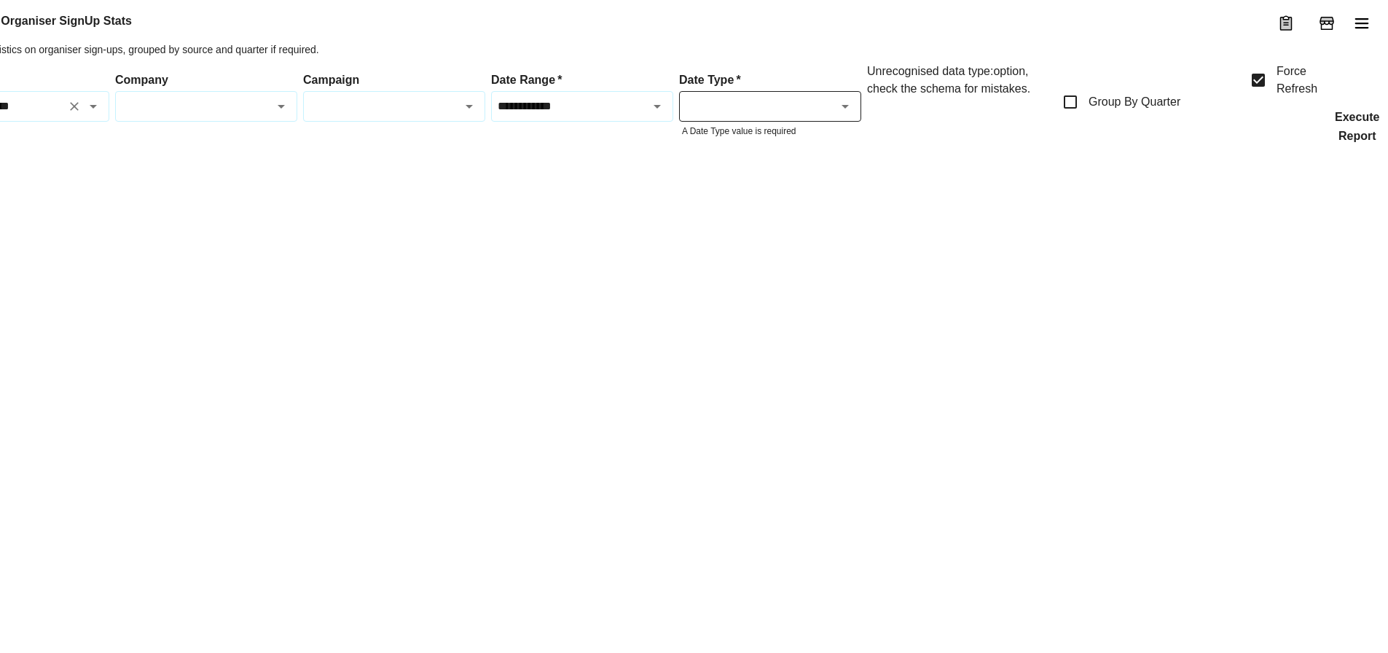
type input "**********"
click at [1345, 142] on button "Execute Report" at bounding box center [1357, 126] width 68 height 31
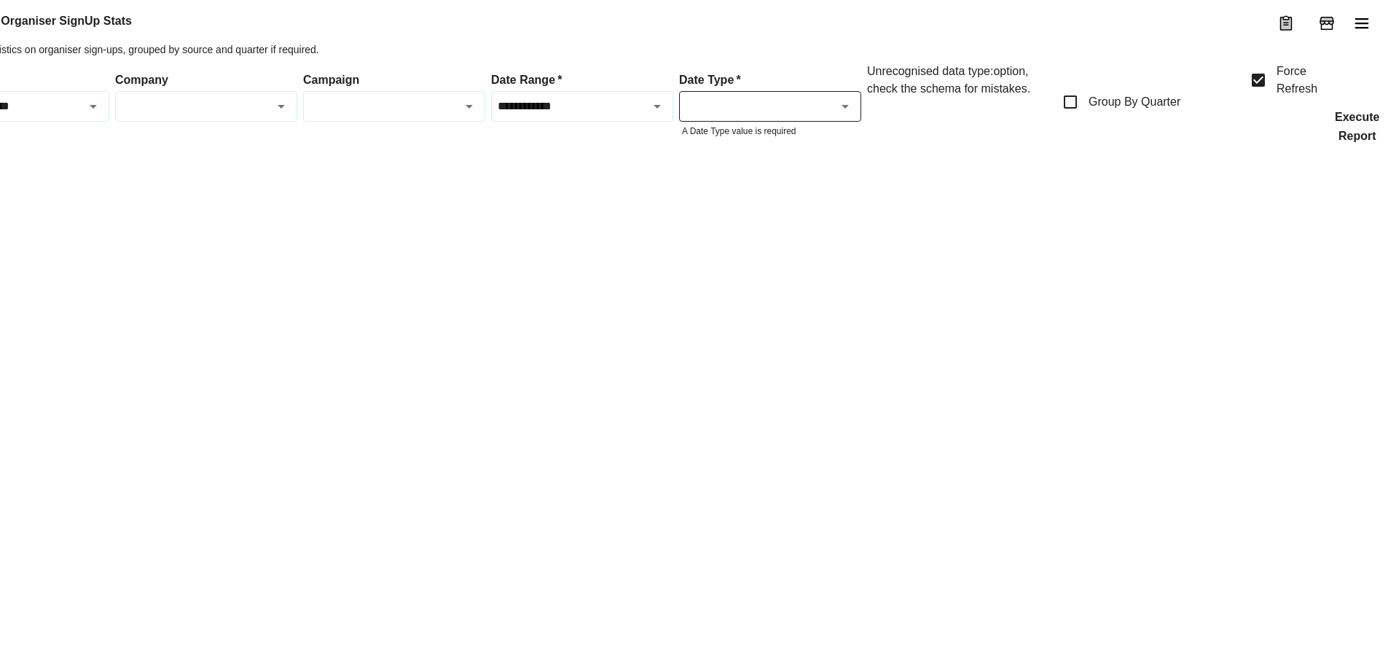
click at [1345, 142] on button "Execute Report" at bounding box center [1357, 126] width 68 height 31
click at [1356, 142] on button "Execute Report" at bounding box center [1357, 126] width 68 height 31
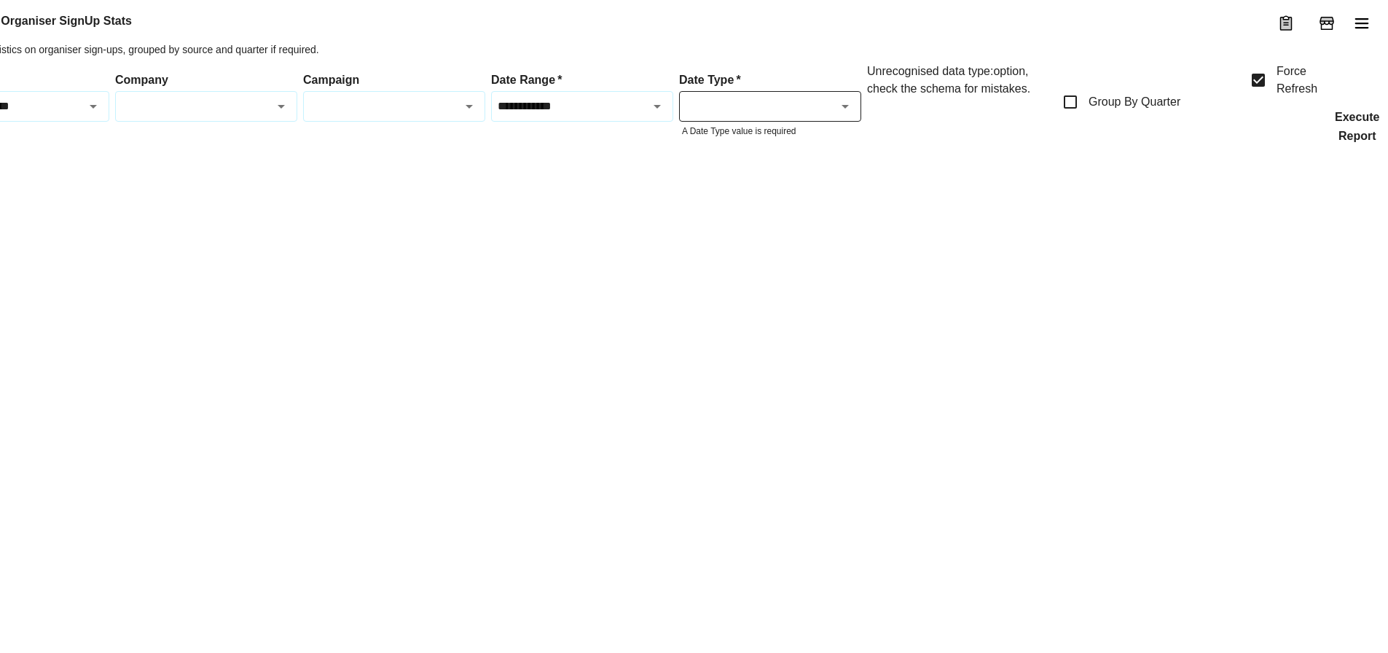
click at [1356, 142] on button "Execute Report" at bounding box center [1357, 126] width 68 height 31
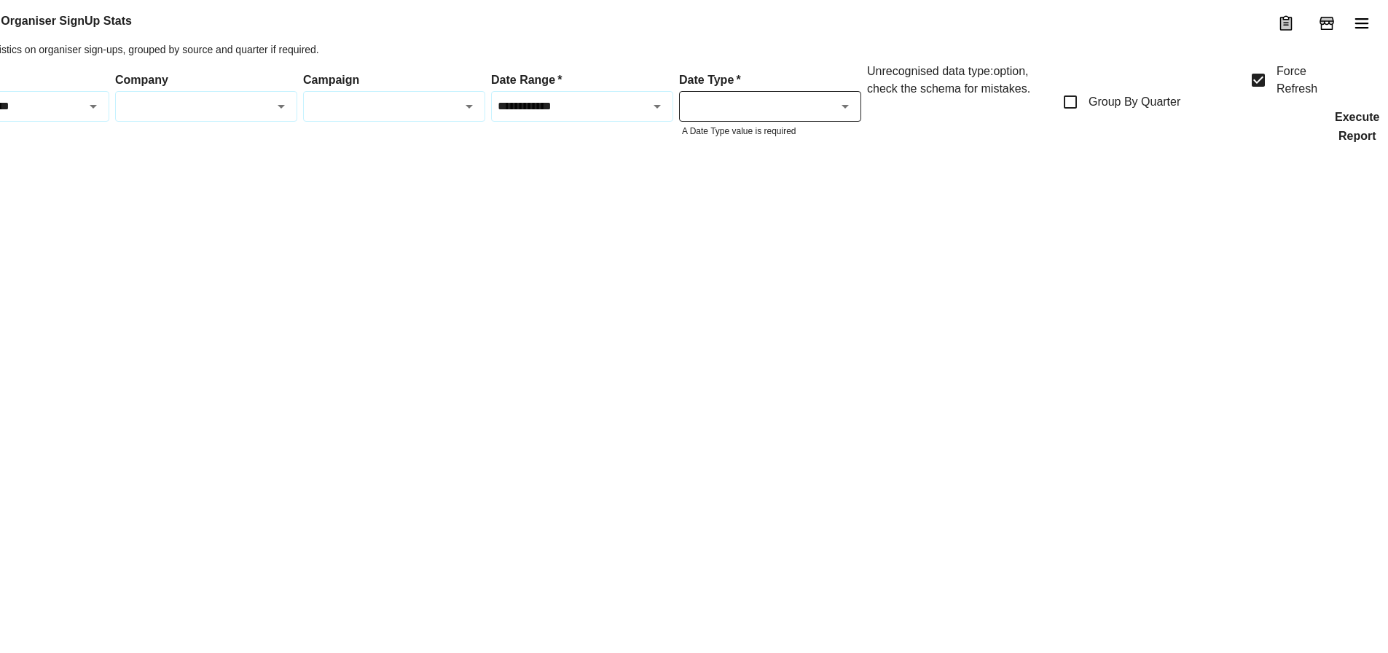
click at [1356, 142] on button "Execute Report" at bounding box center [1357, 126] width 68 height 31
click at [814, 114] on input "Date Type   *" at bounding box center [757, 106] width 149 height 17
click at [775, 197] on div "No options" at bounding box center [770, 192] width 181 height 38
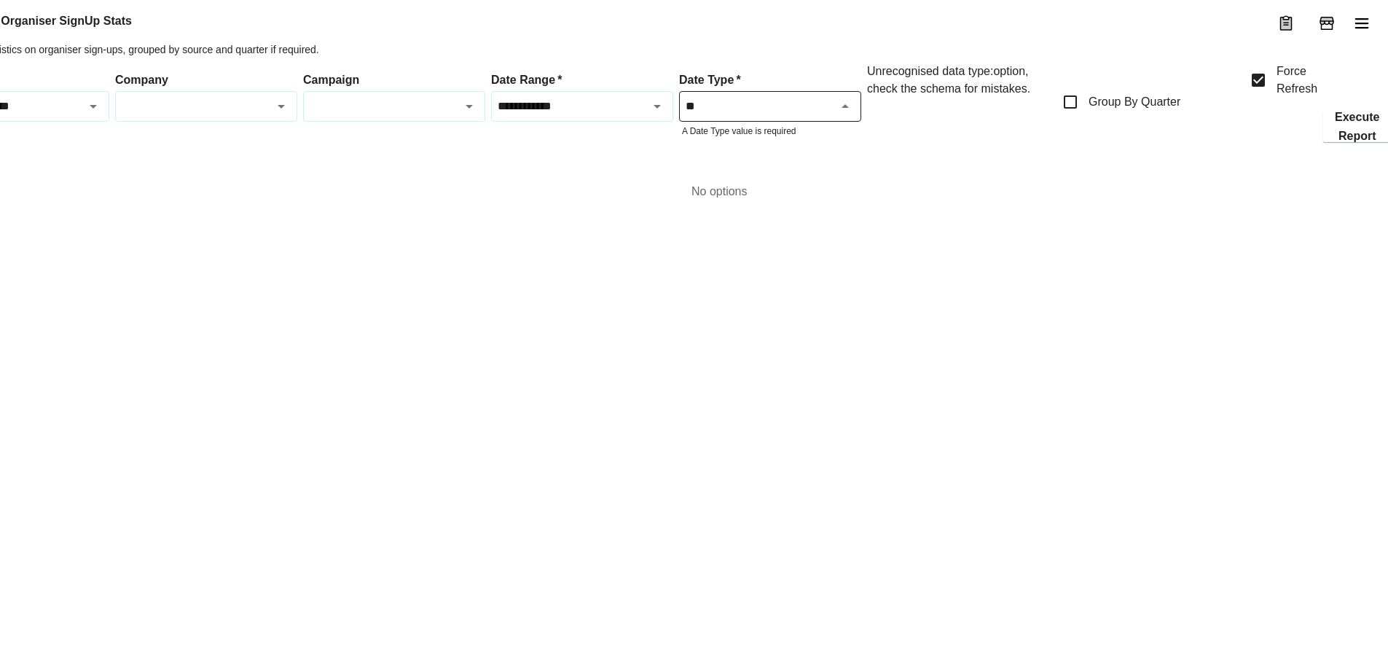
type input "**"
click at [826, 160] on div at bounding box center [658, 160] width 1463 height 0
click at [1353, 142] on button "Execute Report" at bounding box center [1357, 126] width 68 height 31
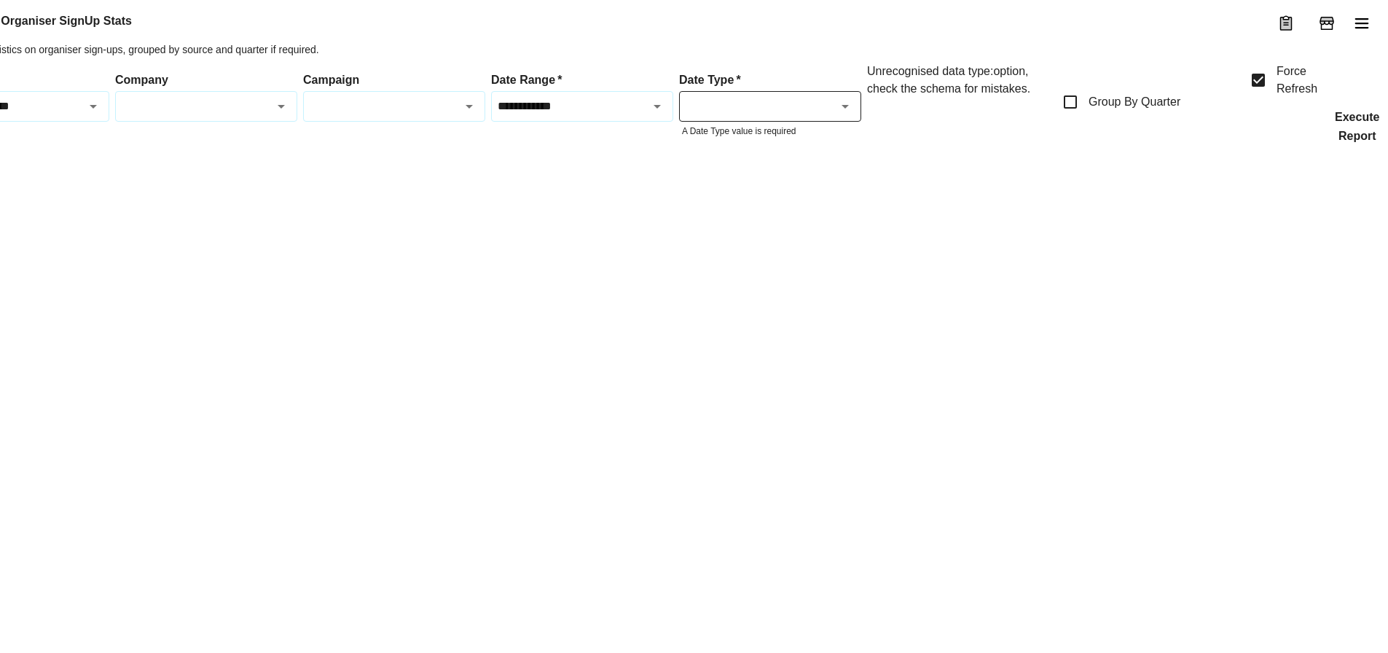
click at [1353, 142] on button "Execute Report" at bounding box center [1357, 126] width 68 height 31
click at [1031, 160] on div at bounding box center [658, 160] width 1463 height 0
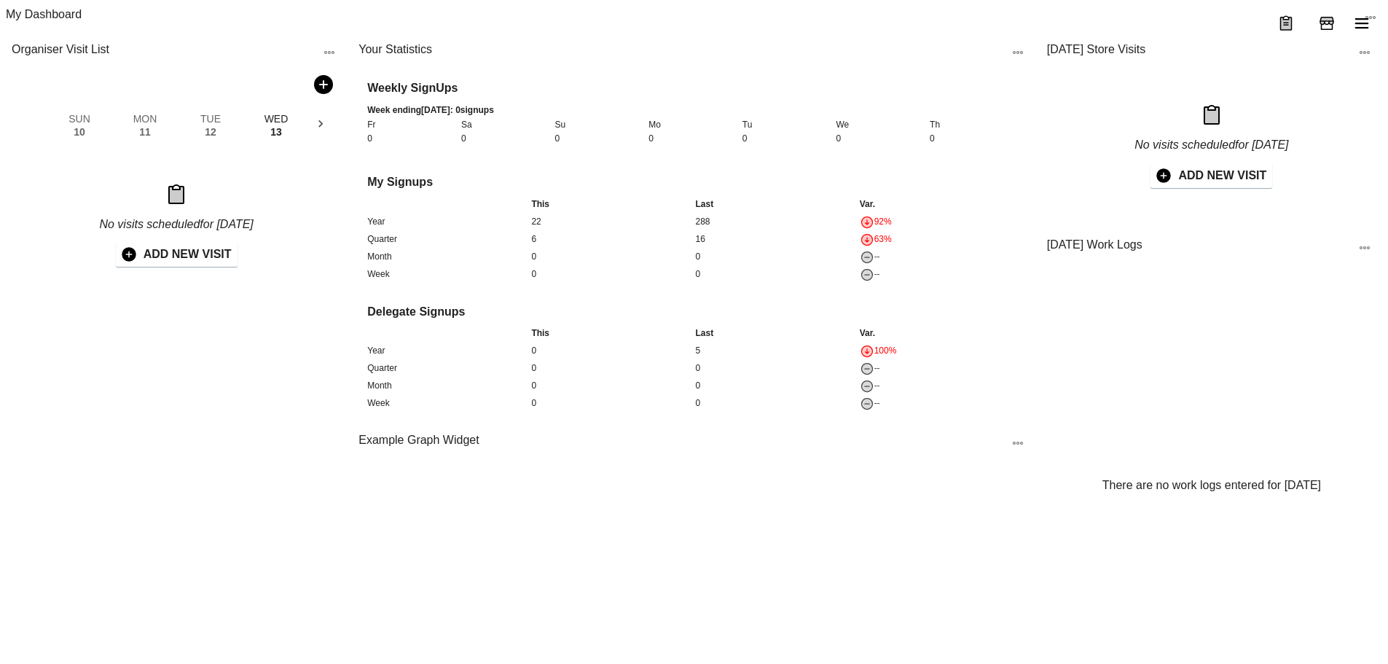
click at [1369, 25] on icon "menu" at bounding box center [1361, 23] width 17 height 17
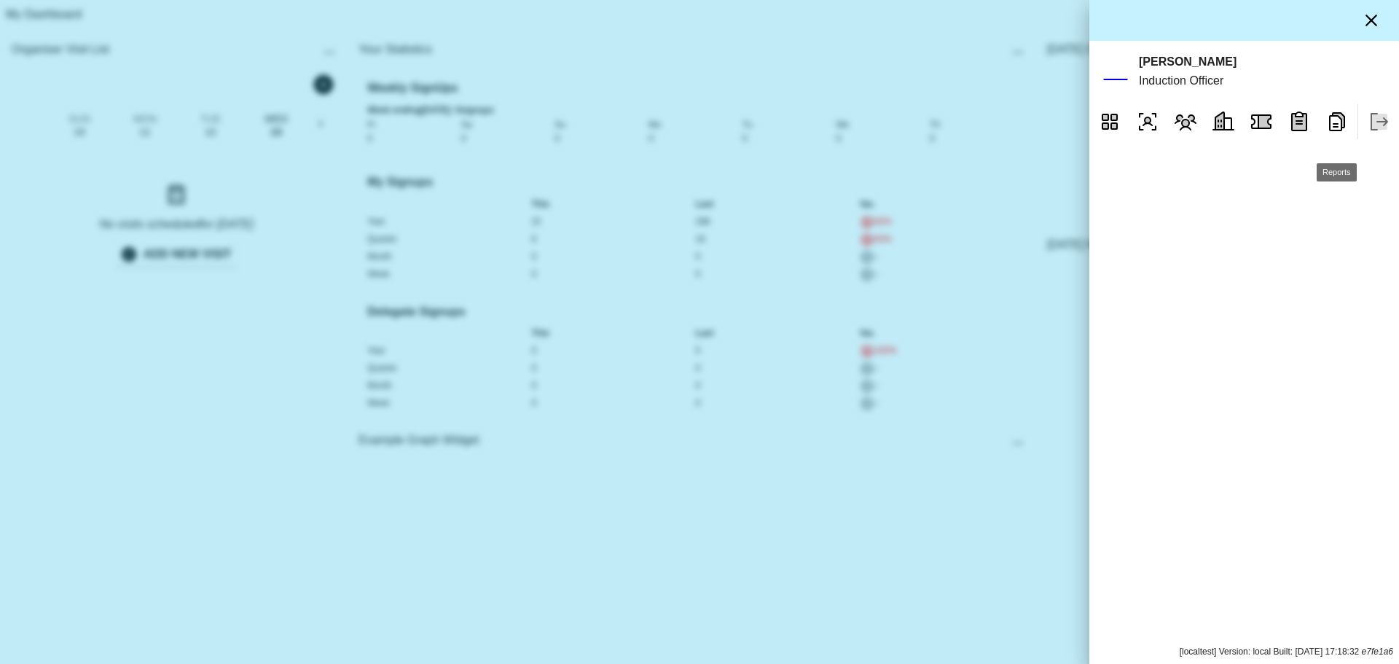
click at [1322, 133] on button "Reports" at bounding box center [1336, 121] width 35 height 35
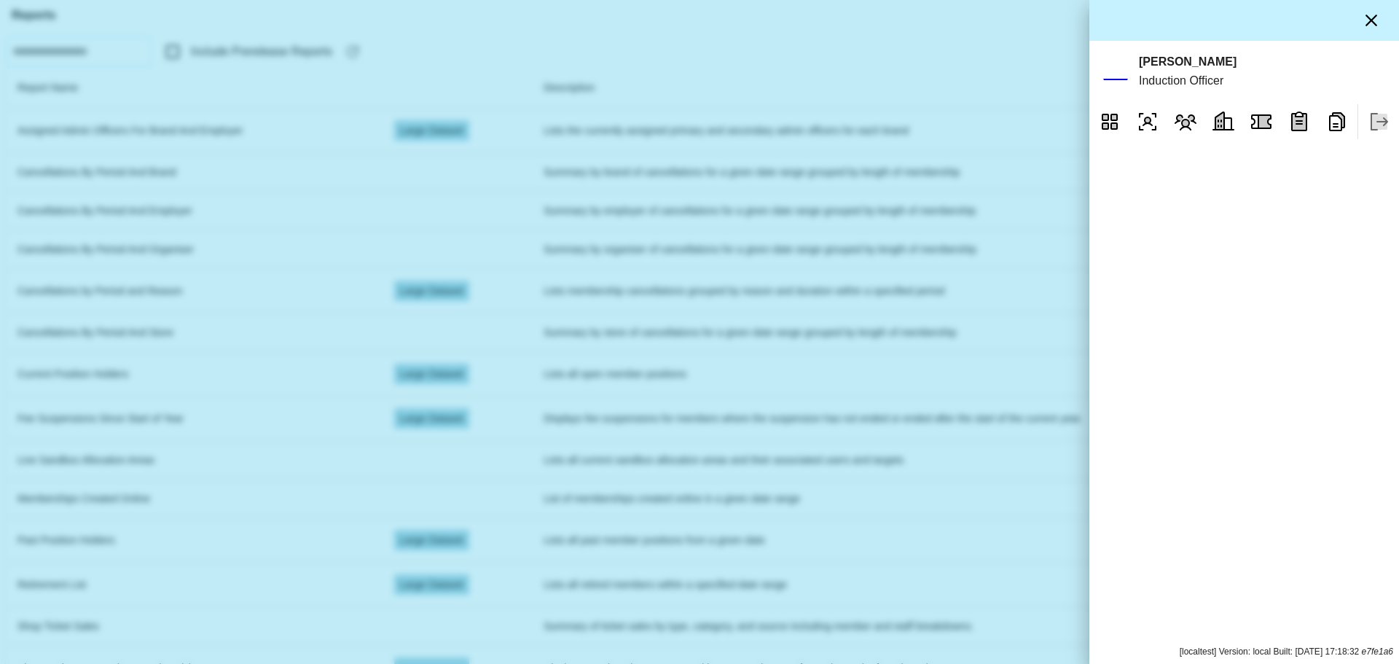
click at [199, 103] on div at bounding box center [699, 332] width 1399 height 664
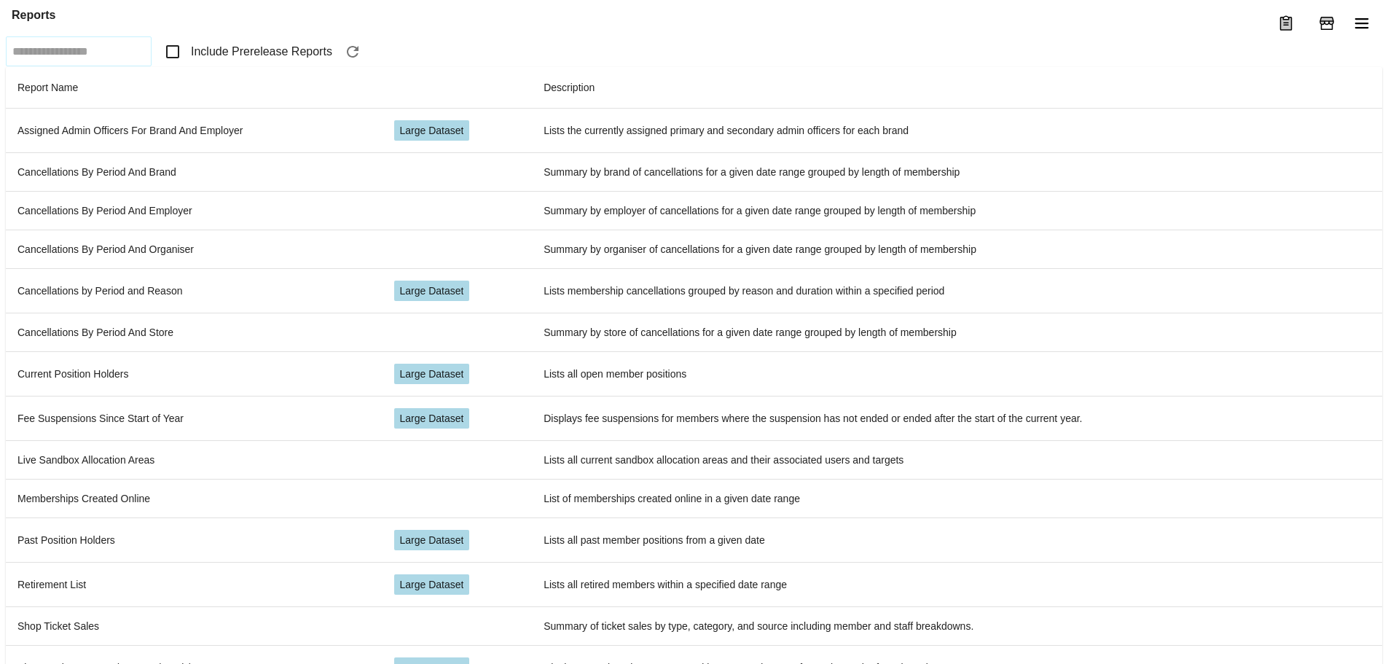
click at [201, 60] on span "Include Prerelease Reports" at bounding box center [261, 51] width 141 height 17
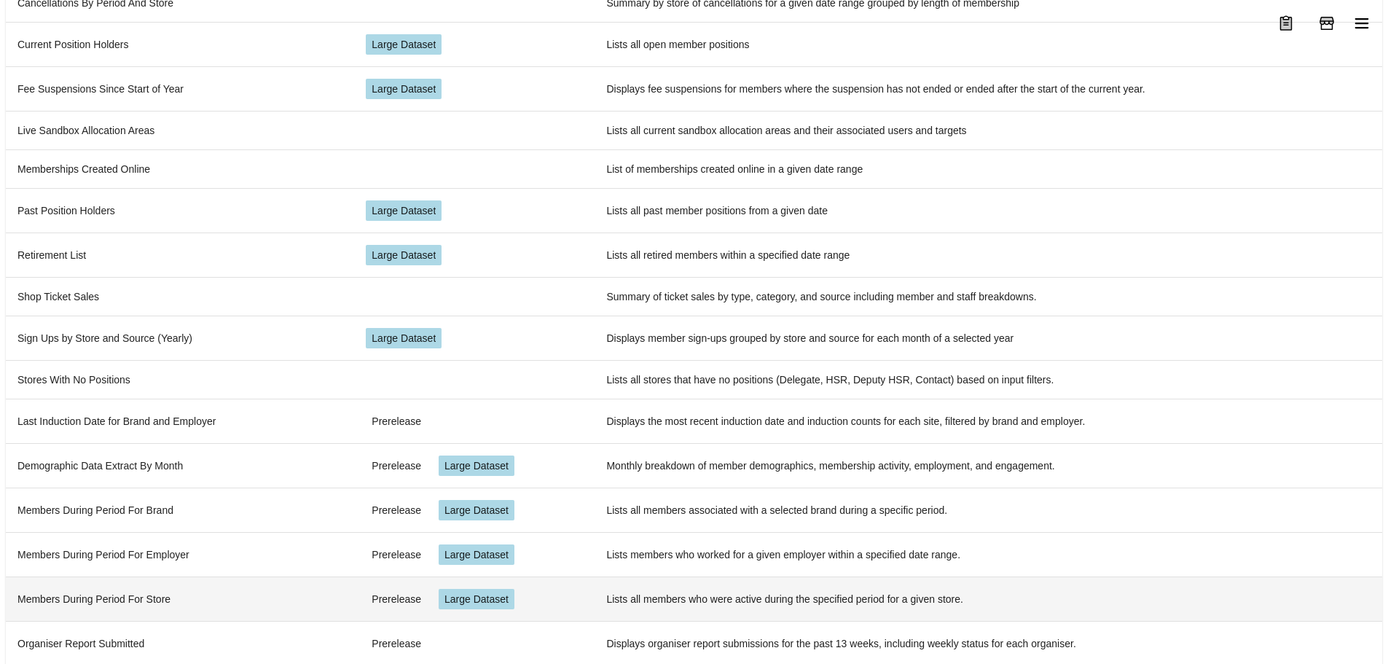
scroll to position [351, 0]
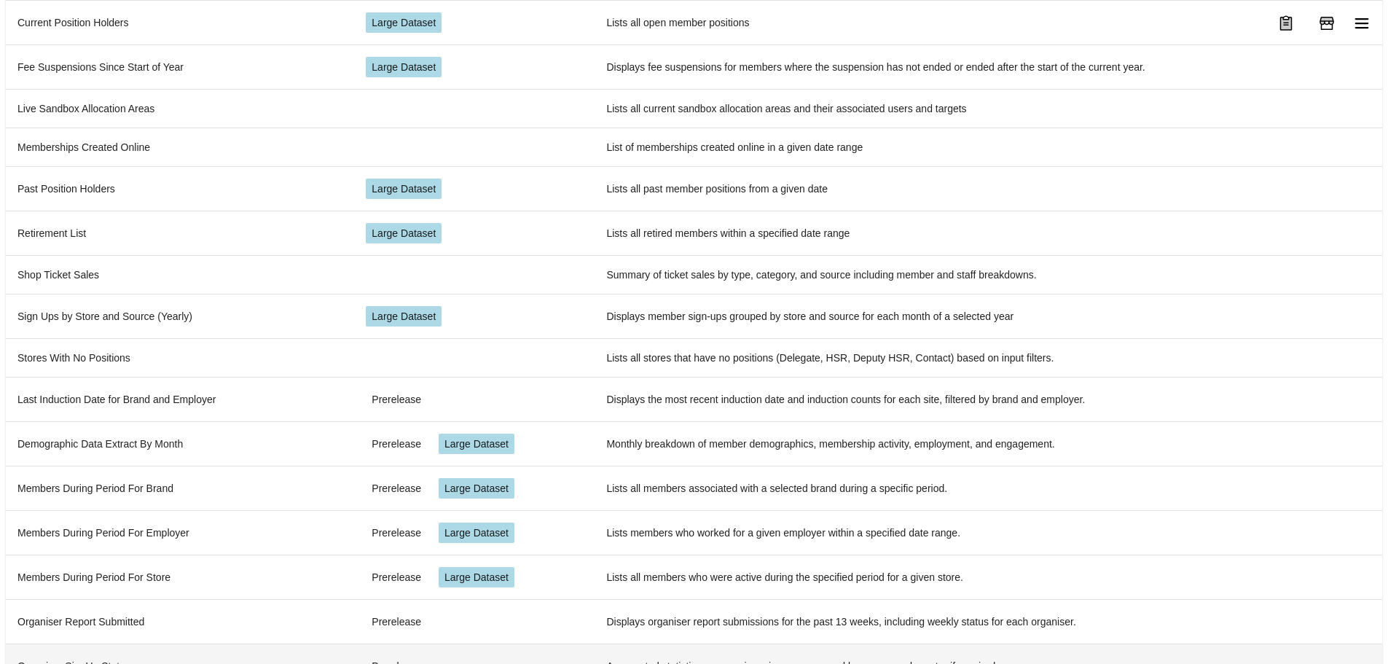
click at [211, 643] on td "Organiser SignUp Stats" at bounding box center [180, 665] width 348 height 44
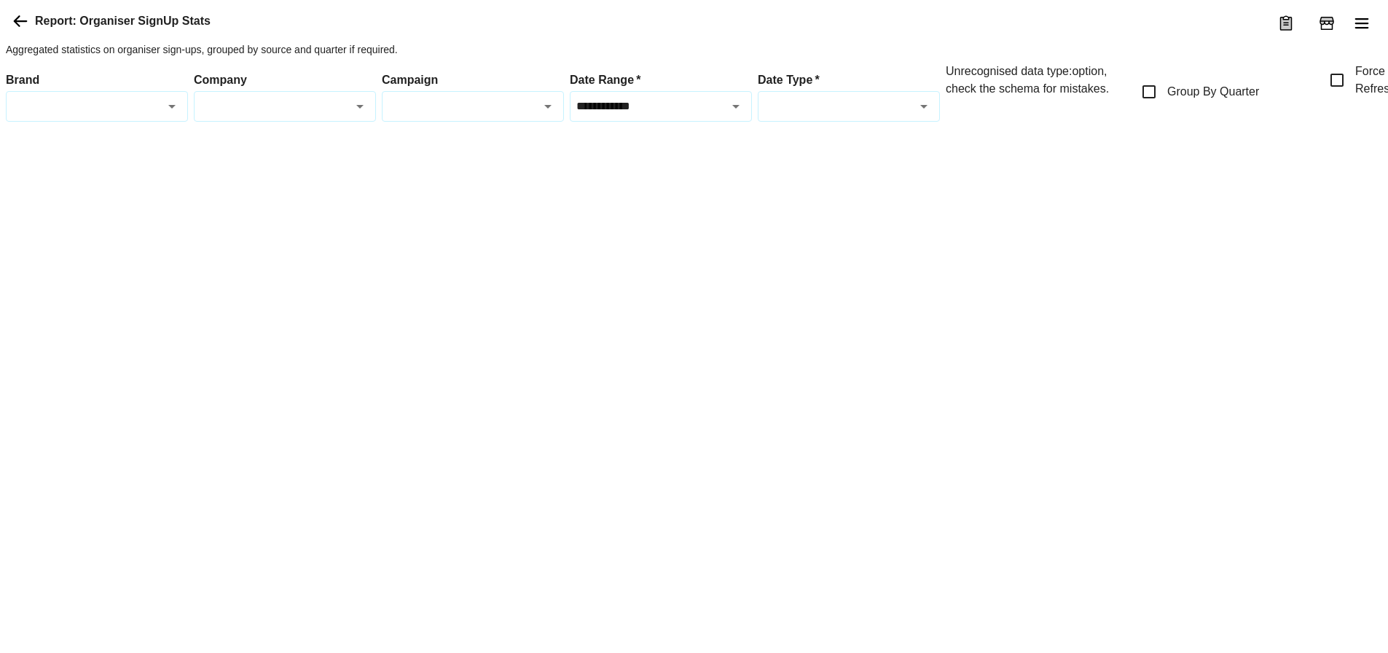
click at [878, 122] on div "Date Type   *" at bounding box center [849, 106] width 182 height 31
click at [903, 114] on input "Date Type   *" at bounding box center [835, 106] width 149 height 17
click at [1170, 122] on label "Group By Quarter" at bounding box center [1224, 92] width 182 height 59
click at [1088, 57] on p "Aggregated statistics on organiser sign-ups, grouped by source and quarter if r…" at bounding box center [737, 49] width 1463 height 15
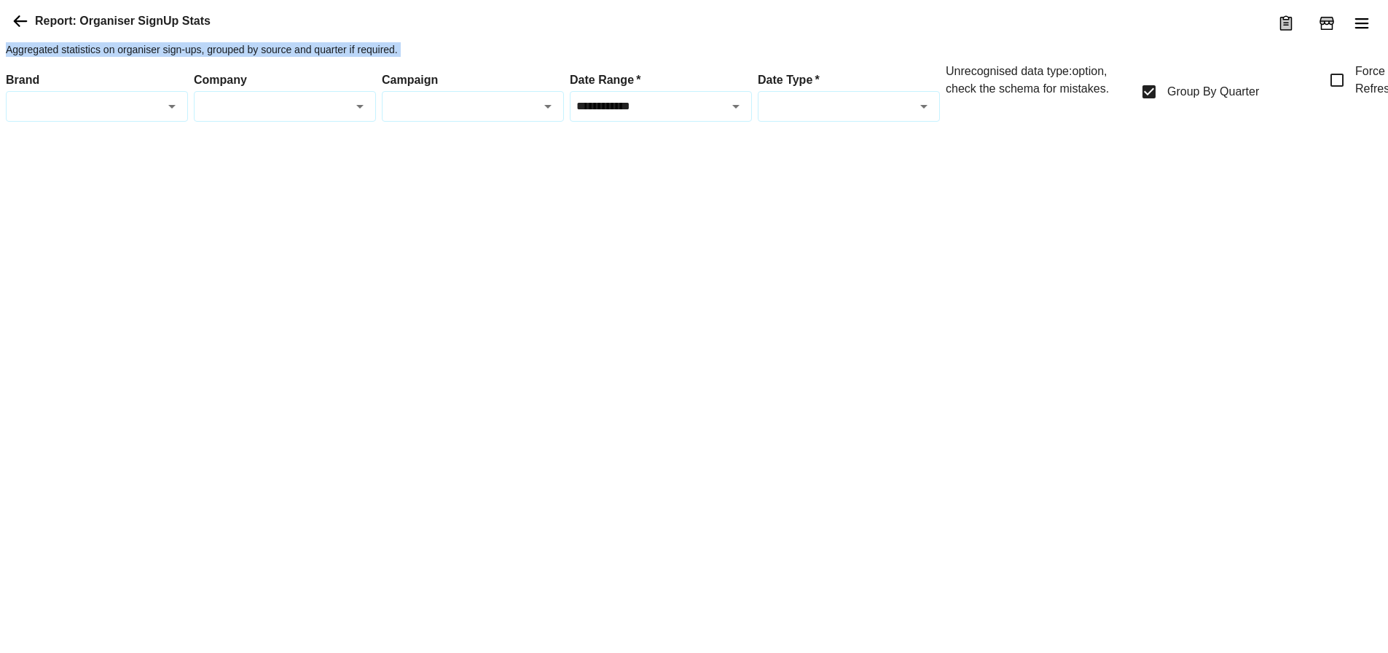
click at [1088, 57] on p "Aggregated statistics on organiser sign-ups, grouped by source and quarter if r…" at bounding box center [737, 49] width 1463 height 15
click at [1063, 139] on div at bounding box center [737, 139] width 1463 height 0
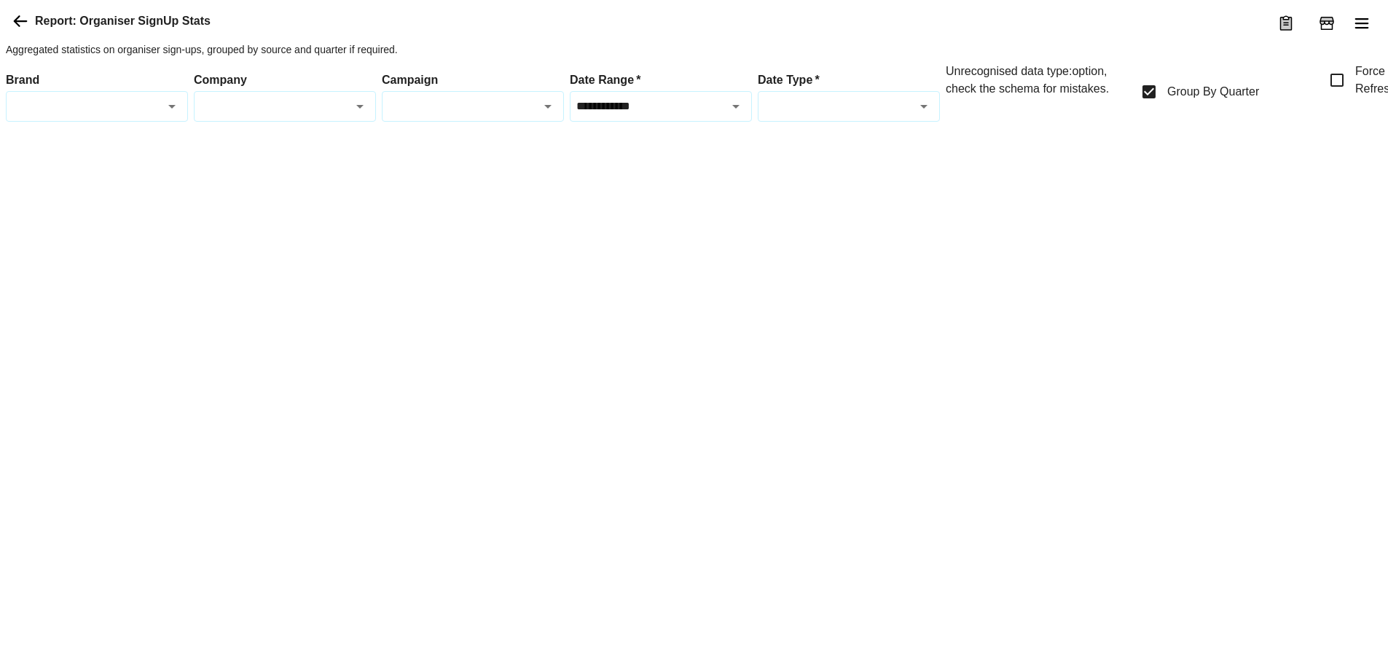
click at [1064, 122] on div "Unrecognised data type: option , check the schema for mistakes." at bounding box center [1036, 92] width 182 height 59
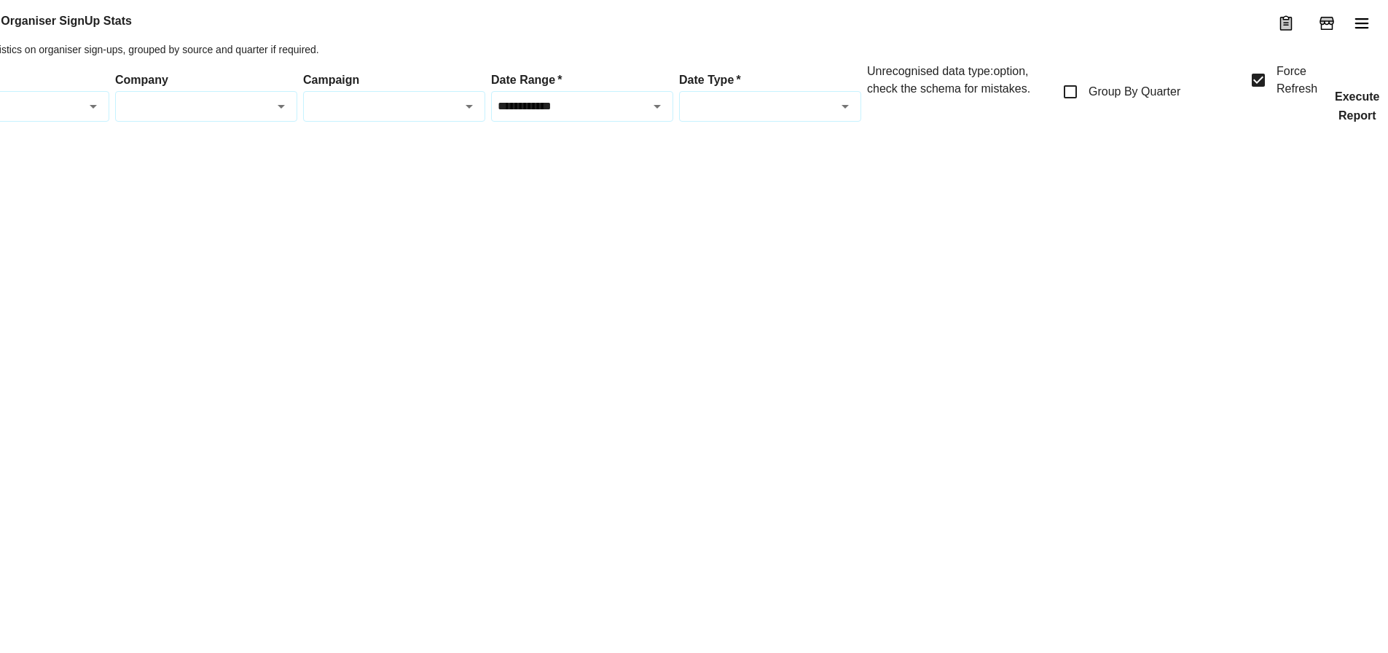
click at [1366, 122] on button "Execute Report" at bounding box center [1357, 106] width 68 height 31
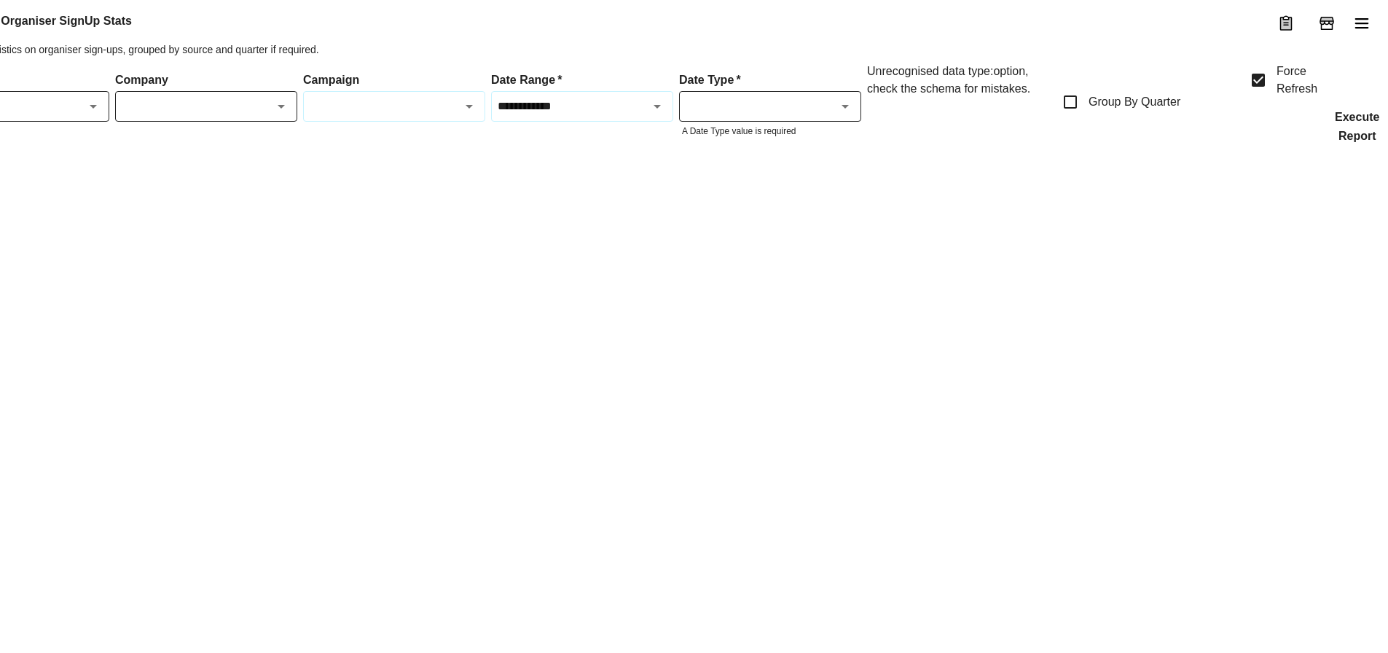
click at [1358, 142] on button "Execute Report" at bounding box center [1357, 126] width 68 height 31
click at [1357, 142] on button "Execute Report" at bounding box center [1357, 126] width 68 height 31
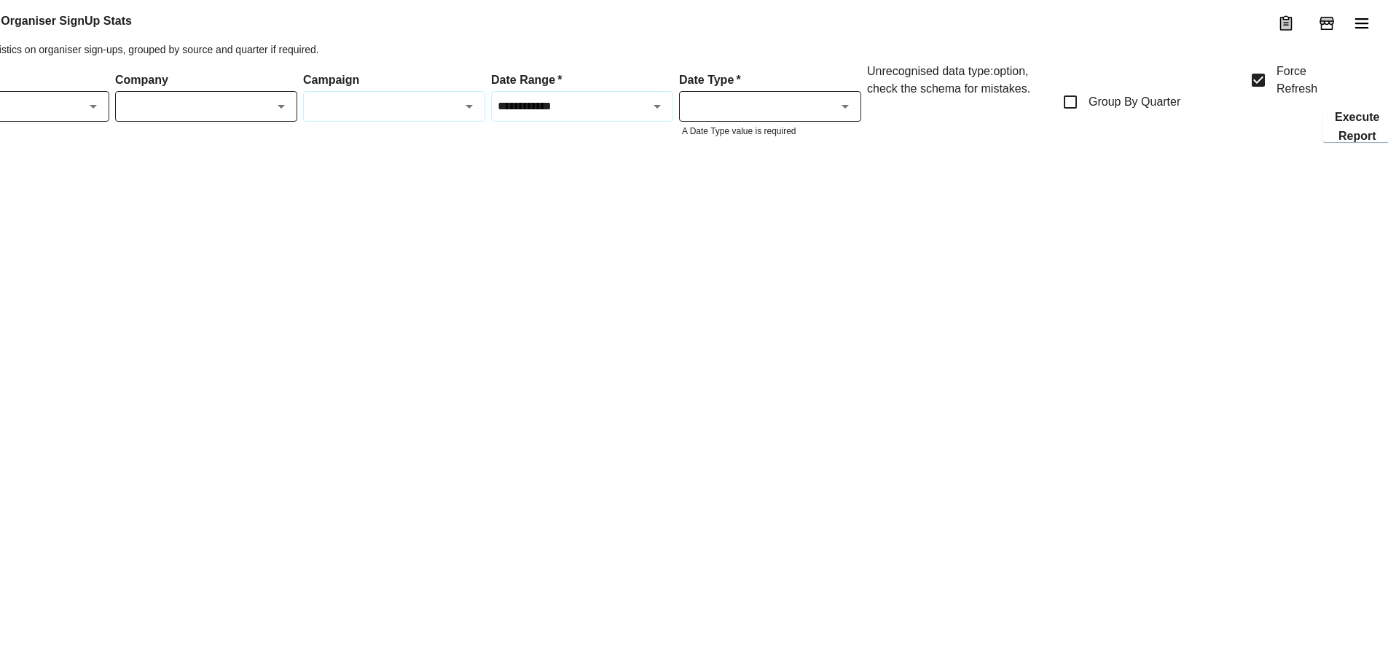
drag, startPoint x: 1357, startPoint y: 172, endPoint x: 920, endPoint y: 464, distance: 525.7
click at [1342, 142] on button "Execute Report" at bounding box center [1357, 126] width 68 height 31
click at [919, 160] on div at bounding box center [658, 160] width 1463 height 0
click at [851, 125] on div "Date Type   * Date Type   * A Date Type value is required" at bounding box center [770, 102] width 182 height 79
click at [774, 88] on label "Date Type   *" at bounding box center [770, 79] width 182 height 17
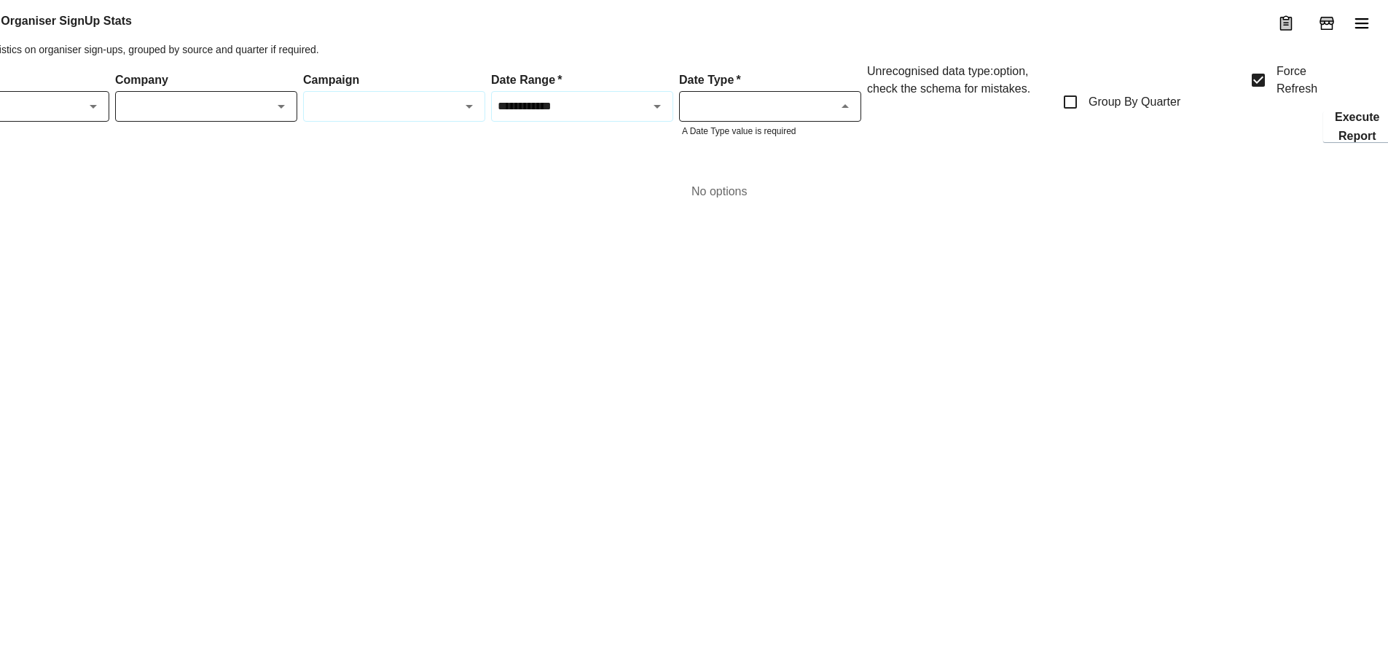
click at [774, 114] on input "Date Type   *" at bounding box center [757, 106] width 149 height 17
click at [635, 160] on div at bounding box center [658, 160] width 1463 height 0
